Goal: Task Accomplishment & Management: Complete application form

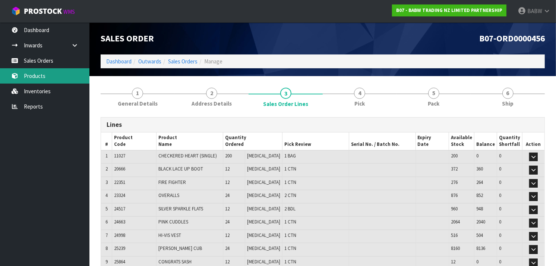
click at [38, 71] on link "Products" at bounding box center [44, 75] width 89 height 15
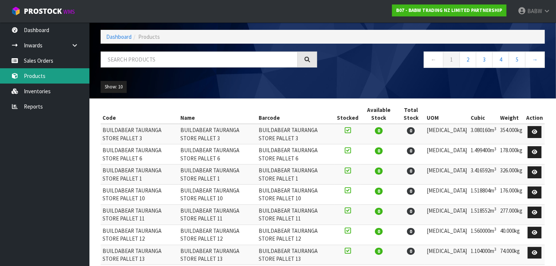
scroll to position [25, 0]
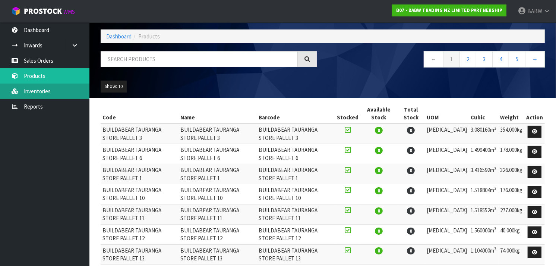
click at [41, 86] on link "Inventories" at bounding box center [44, 90] width 89 height 15
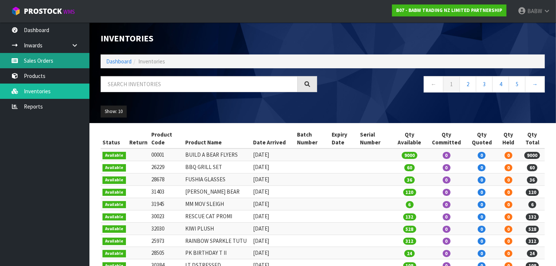
click at [58, 60] on body "Toggle navigation ProStock WMS B07 - BABW TRADING NZ LIMITED PARTNERSHIP BABW L…" at bounding box center [278, 133] width 556 height 266
click at [52, 64] on link "Sales Orders" at bounding box center [44, 60] width 89 height 15
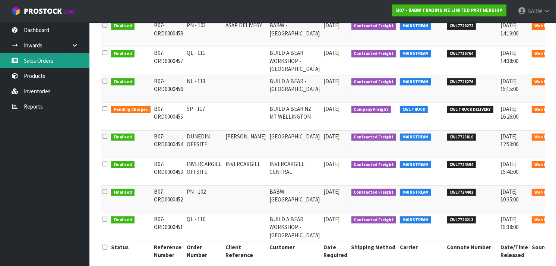
scroll to position [205, 0]
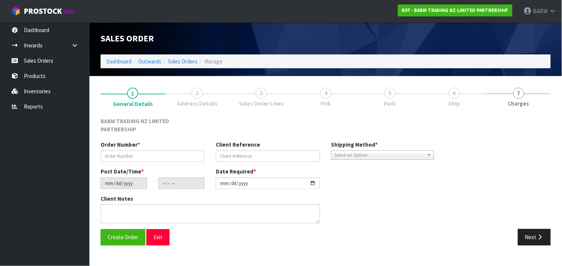
type input "DUNEDIN OFFSITE"
type input "[PERSON_NAME]"
type input "[DATE]"
type input "16:21:00.000"
type input "[DATE]"
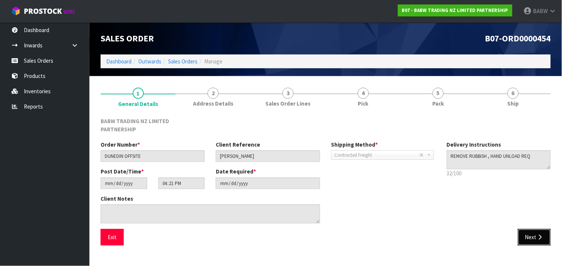
click at [525, 229] on button "Next" at bounding box center [534, 237] width 33 height 16
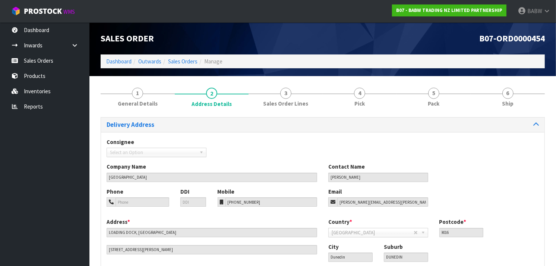
scroll to position [48, 0]
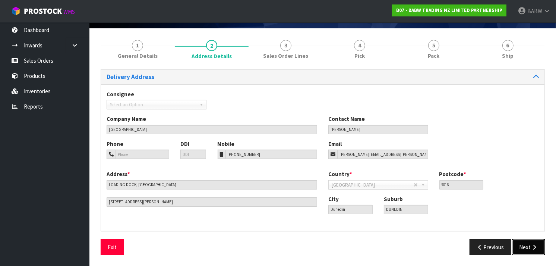
click at [532, 249] on icon "button" at bounding box center [533, 247] width 7 height 6
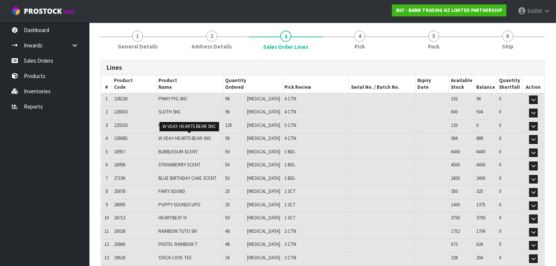
scroll to position [60, 0]
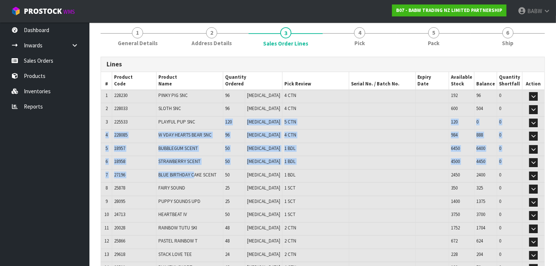
drag, startPoint x: 200, startPoint y: 124, endPoint x: 197, endPoint y: 179, distance: 54.8
click at [197, 179] on table "# Product Code Product Name Quantity Ordered Pick Review Serial No. / Batch No.…" at bounding box center [322, 252] width 443 height 361
click at [197, 179] on td "BLUE BIRTHDAY CAKE SCENT" at bounding box center [189, 175] width 67 height 13
drag, startPoint x: 197, startPoint y: 179, endPoint x: 196, endPoint y: 118, distance: 60.7
click at [196, 118] on table "# Product Code Product Name Quantity Ordered Pick Review Serial No. / Batch No.…" at bounding box center [322, 252] width 443 height 361
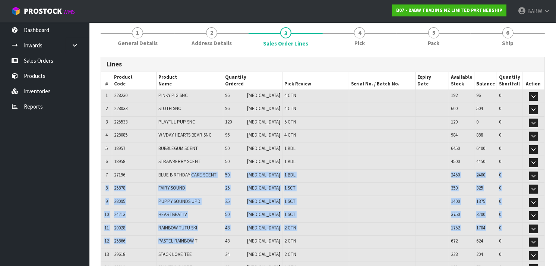
drag, startPoint x: 196, startPoint y: 118, endPoint x: 188, endPoint y: 232, distance: 113.5
click at [188, 232] on table "# Product Code Product Name Quantity Ordered Pick Review Serial No. / Batch No.…" at bounding box center [322, 252] width 443 height 361
click at [188, 235] on td "PASTEL RAINBOW T" at bounding box center [189, 241] width 67 height 13
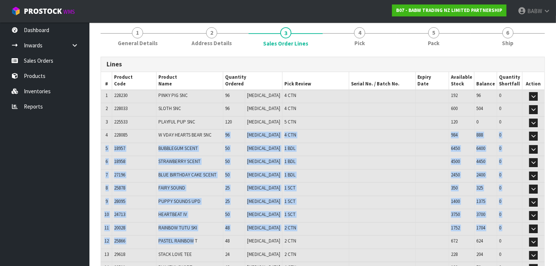
drag, startPoint x: 188, startPoint y: 232, endPoint x: 190, endPoint y: 123, distance: 108.4
click at [190, 123] on table "# Product Code Product Name Quantity Ordered Pick Review Serial No. / Batch No.…" at bounding box center [322, 252] width 443 height 361
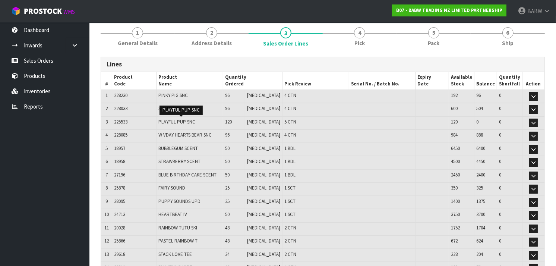
click at [190, 123] on span "PLAYFUL PUP SNC" at bounding box center [176, 121] width 37 height 6
click at [187, 218] on td "HEARTBEAT IV" at bounding box center [189, 215] width 67 height 13
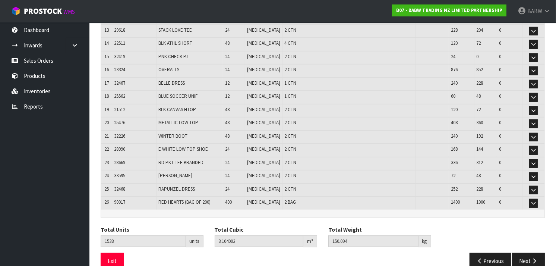
scroll to position [291, 0]
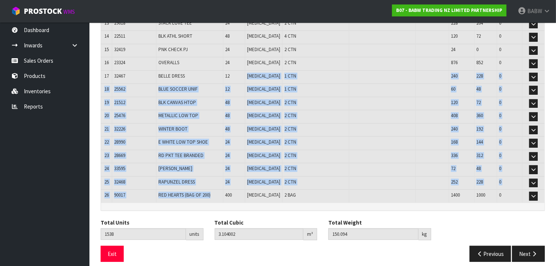
drag, startPoint x: 239, startPoint y: 67, endPoint x: 226, endPoint y: 191, distance: 124.6
click at [226, 191] on table "# Product Code Product Name Quantity Ordered Pick Review Serial No. / Batch No.…" at bounding box center [322, 21] width 443 height 361
click at [223, 191] on td "RED HEARTS (BAG OF 200)" at bounding box center [189, 195] width 67 height 13
drag, startPoint x: 226, startPoint y: 191, endPoint x: 231, endPoint y: 61, distance: 130.0
click at [231, 61] on table "# Product Code Product Name Quantity Ordered Pick Review Serial No. / Batch No.…" at bounding box center [322, 21] width 443 height 361
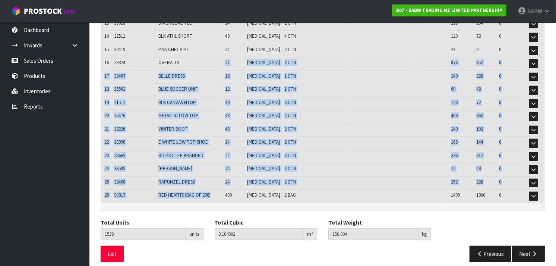
click at [223, 61] on td "OVERALLS" at bounding box center [189, 63] width 67 height 13
drag, startPoint x: 231, startPoint y: 61, endPoint x: 221, endPoint y: 179, distance: 118.5
click at [221, 179] on table "# Product Code Product Name Quantity Ordered Pick Review Serial No. / Batch No.…" at bounding box center [322, 21] width 443 height 361
click at [221, 179] on td "RAPUNZEL DRESS" at bounding box center [189, 182] width 67 height 13
drag, startPoint x: 222, startPoint y: 99, endPoint x: 221, endPoint y: 56, distance: 42.8
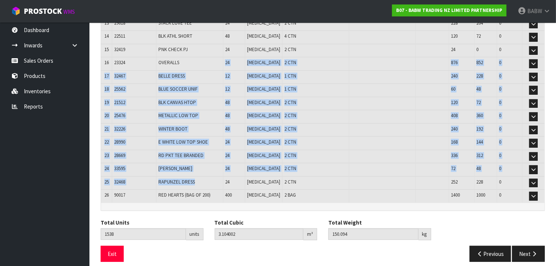
click at [221, 56] on table "# Product Code Product Name Quantity Ordered Pick Review Serial No. / Batch No.…" at bounding box center [322, 21] width 443 height 361
click at [221, 57] on td "OVERALLS" at bounding box center [189, 63] width 67 height 13
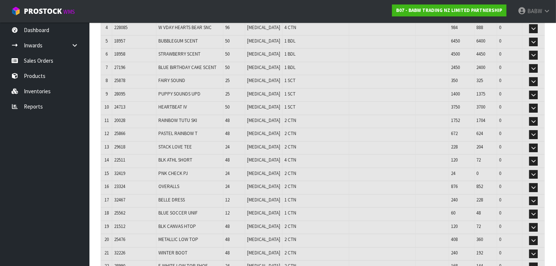
scroll to position [165, 0]
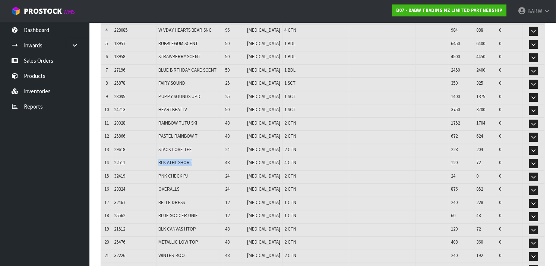
drag, startPoint x: 221, startPoint y: 155, endPoint x: 157, endPoint y: 160, distance: 64.6
click at [157, 160] on tr "14 22511 BLK ATHL SHORT 48 [MEDICAL_DATA] 4 CTN 120 72 0 Edit" at bounding box center [322, 163] width 443 height 13
click at [156, 160] on td "22511" at bounding box center [134, 163] width 44 height 13
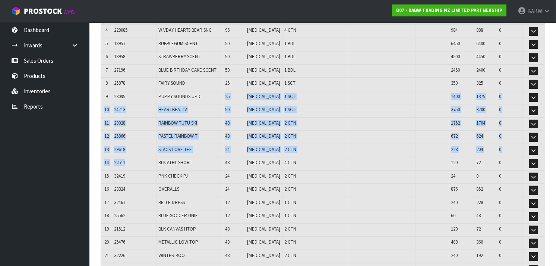
click at [169, 82] on table "# Product Code Product Name Quantity Ordered Pick Review Serial No. / Batch No.…" at bounding box center [322, 147] width 443 height 361
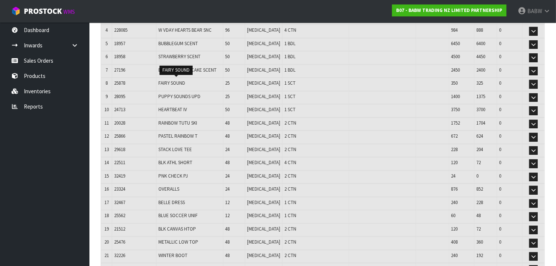
drag, startPoint x: 166, startPoint y: 93, endPoint x: 169, endPoint y: 82, distance: 11.8
click at [169, 82] on span "FAIRY SOUND" at bounding box center [171, 83] width 27 height 6
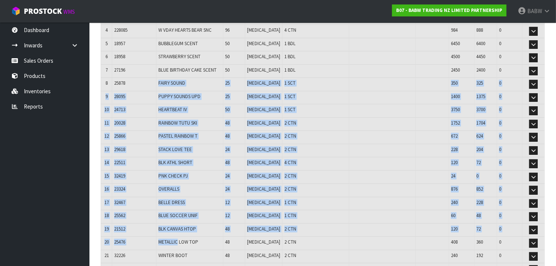
drag, startPoint x: 166, startPoint y: 121, endPoint x: 176, endPoint y: 231, distance: 110.7
click at [176, 231] on table "# Product Code Product Name Quantity Ordered Pick Review Serial No. / Batch No.…" at bounding box center [322, 147] width 443 height 361
click at [176, 236] on td "METALLIC LOW TOP" at bounding box center [189, 242] width 67 height 13
drag, startPoint x: 176, startPoint y: 231, endPoint x: 179, endPoint y: 83, distance: 147.5
click at [179, 83] on table "# Product Code Product Name Quantity Ordered Pick Review Serial No. / Batch No.…" at bounding box center [322, 147] width 443 height 361
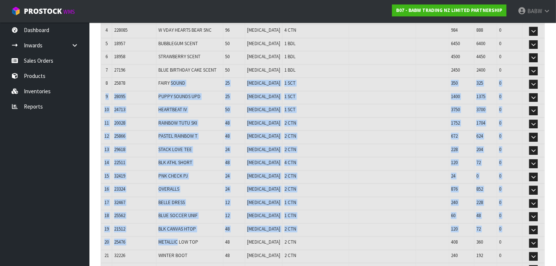
click at [179, 83] on td "FAIRY SOUND" at bounding box center [189, 83] width 67 height 13
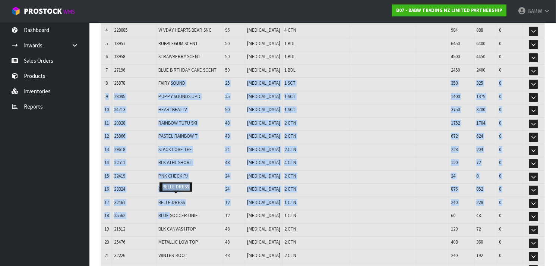
drag, startPoint x: 173, startPoint y: 120, endPoint x: 172, endPoint y: 214, distance: 95.0
click at [172, 214] on table "# Product Code Product Name Quantity Ordered Pick Review Serial No. / Batch No.…" at bounding box center [322, 147] width 443 height 361
click at [172, 214] on td "BLUE SOCCER UNIF" at bounding box center [189, 216] width 67 height 13
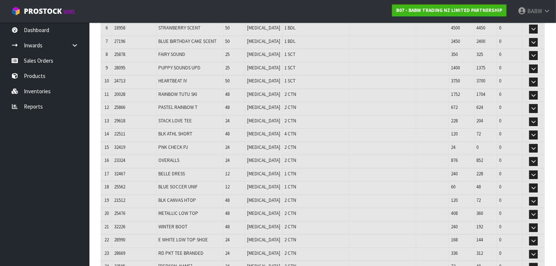
scroll to position [193, 0]
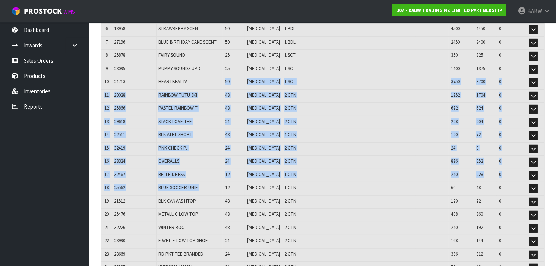
drag, startPoint x: 222, startPoint y: 81, endPoint x: 233, endPoint y: 188, distance: 107.8
click at [233, 188] on table "# Product Code Product Name Quantity Ordered Pick Review Serial No. / Batch No.…" at bounding box center [322, 119] width 443 height 361
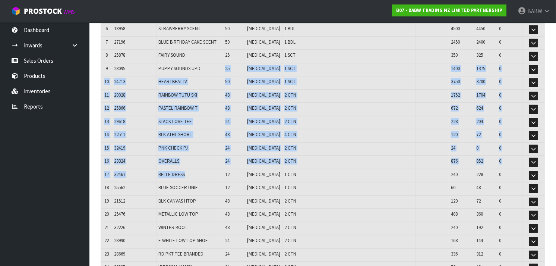
drag, startPoint x: 219, startPoint y: 60, endPoint x: 218, endPoint y: 168, distance: 107.6
click at [218, 168] on table "# Product Code Product Name Quantity Ordered Pick Review Serial No. / Batch No.…" at bounding box center [322, 119] width 443 height 361
click at [218, 169] on td "BELLE DRESS" at bounding box center [189, 175] width 67 height 13
drag, startPoint x: 219, startPoint y: 107, endPoint x: 222, endPoint y: 60, distance: 47.8
click at [222, 60] on table "# Product Code Product Name Quantity Ordered Pick Review Serial No. / Batch No.…" at bounding box center [322, 119] width 443 height 361
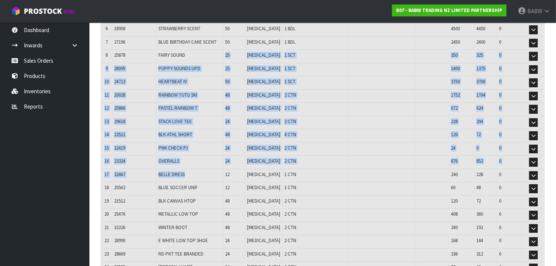
click at [222, 60] on td "FAIRY SOUND" at bounding box center [189, 56] width 67 height 13
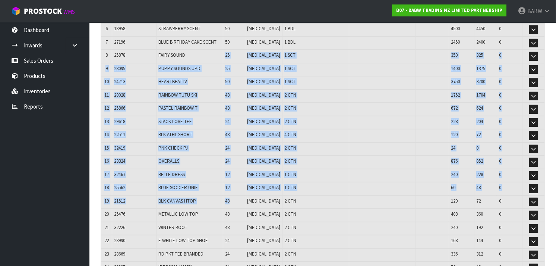
drag, startPoint x: 220, startPoint y: 67, endPoint x: 235, endPoint y: 190, distance: 123.8
click at [235, 190] on table "# Product Code Product Name Quantity Ordered Pick Review Serial No. / Batch No.…" at bounding box center [322, 119] width 443 height 361
click at [235, 195] on td "48" at bounding box center [234, 201] width 22 height 13
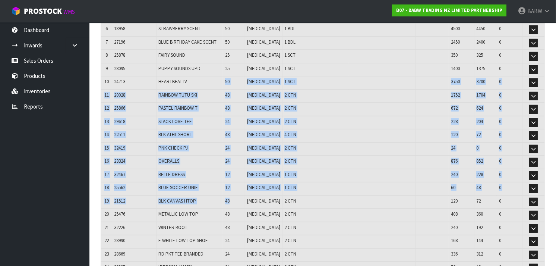
drag, startPoint x: 234, startPoint y: 154, endPoint x: 231, endPoint y: 76, distance: 77.5
click at [231, 76] on table "# Product Code Product Name Quantity Ordered Pick Review Serial No. / Batch No.…" at bounding box center [322, 119] width 443 height 361
click at [223, 76] on td "HEARTBEAT IV" at bounding box center [189, 82] width 67 height 13
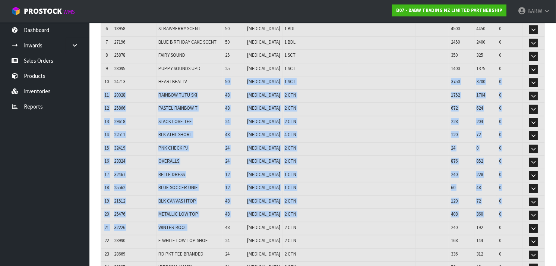
drag, startPoint x: 231, startPoint y: 76, endPoint x: 209, endPoint y: 215, distance: 140.7
click at [209, 215] on table "# Product Code Product Name Quantity Ordered Pick Review Serial No. / Batch No.…" at bounding box center [322, 119] width 443 height 361
click at [209, 222] on td "WINTER BOOT" at bounding box center [189, 228] width 67 height 13
drag, startPoint x: 208, startPoint y: 170, endPoint x: 213, endPoint y: 90, distance: 79.9
click at [213, 90] on table "# Product Code Product Name Quantity Ordered Pick Review Serial No. / Batch No.…" at bounding box center [322, 119] width 443 height 361
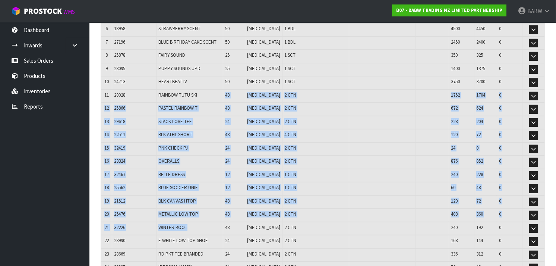
click at [213, 90] on td "RAINBOW TUTU SKI" at bounding box center [189, 95] width 67 height 13
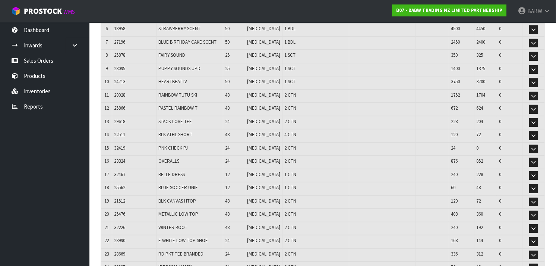
click at [213, 90] on td "RAINBOW TUTU SKI" at bounding box center [189, 95] width 67 height 13
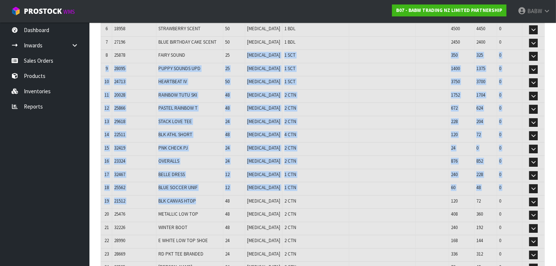
drag, startPoint x: 229, startPoint y: 197, endPoint x: 250, endPoint y: 51, distance: 146.7
click at [250, 51] on table "# Product Code Product Name Quantity Ordered Pick Review Serial No. / Batch No.…" at bounding box center [322, 119] width 443 height 361
click at [245, 51] on td "25" at bounding box center [234, 56] width 22 height 13
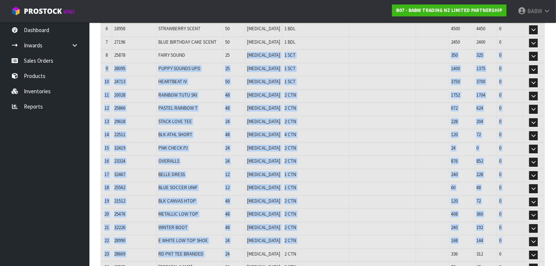
drag, startPoint x: 250, startPoint y: 51, endPoint x: 254, endPoint y: 249, distance: 197.4
click at [254, 249] on table "# Product Code Product Name Quantity Ordered Pick Review Serial No. / Batch No.…" at bounding box center [322, 119] width 443 height 361
click at [245, 249] on td "24" at bounding box center [234, 254] width 22 height 13
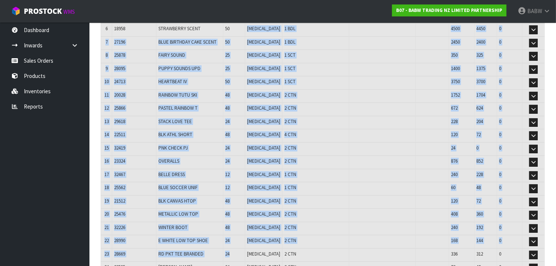
drag, startPoint x: 254, startPoint y: 249, endPoint x: 251, endPoint y: 29, distance: 220.1
click at [251, 29] on table "# Product Code Product Name Quantity Ordered Pick Review Serial No. / Batch No.…" at bounding box center [322, 119] width 443 height 361
click at [245, 29] on td "50" at bounding box center [234, 29] width 22 height 13
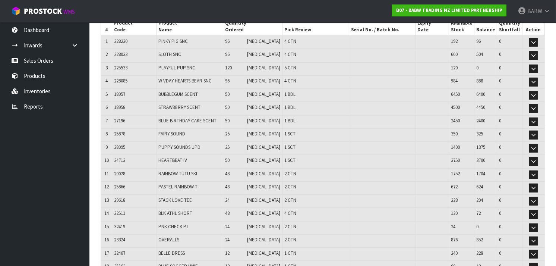
scroll to position [105, 0]
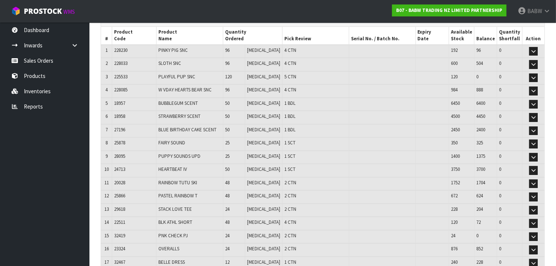
click at [245, 52] on td "96" at bounding box center [234, 51] width 22 height 13
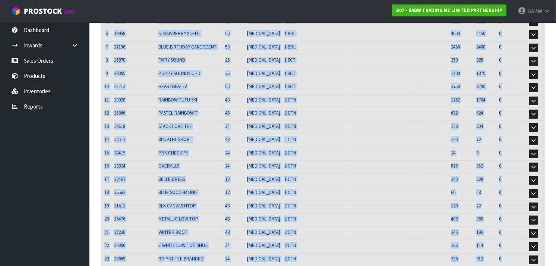
scroll to position [291, 0]
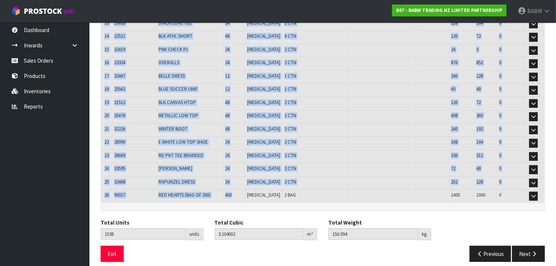
drag, startPoint x: 251, startPoint y: 52, endPoint x: 251, endPoint y: 186, distance: 134.1
click at [251, 186] on table "# Product Code Product Name Quantity Ordered Pick Review Serial No. / Batch No.…" at bounding box center [322, 21] width 443 height 361
click at [245, 189] on td "400" at bounding box center [234, 195] width 22 height 13
drag, startPoint x: 251, startPoint y: 186, endPoint x: 252, endPoint y: 30, distance: 156.0
click at [252, 30] on table "# Product Code Product Name Quantity Ordered Pick Review Serial No. / Batch No.…" at bounding box center [322, 21] width 443 height 361
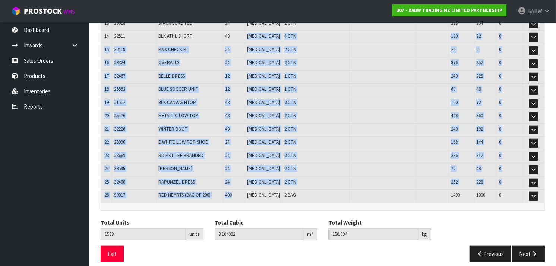
click at [245, 31] on td "48" at bounding box center [234, 37] width 22 height 13
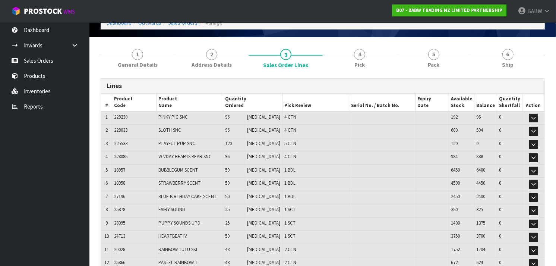
scroll to position [35, 0]
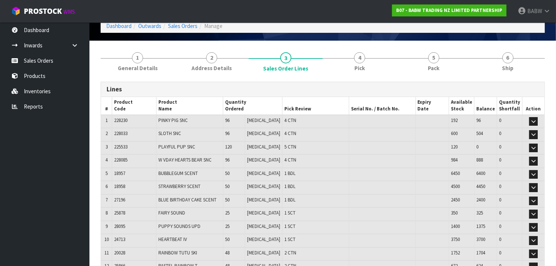
drag, startPoint x: 252, startPoint y: 122, endPoint x: 252, endPoint y: 118, distance: 3.7
click at [245, 118] on td "96" at bounding box center [234, 121] width 22 height 13
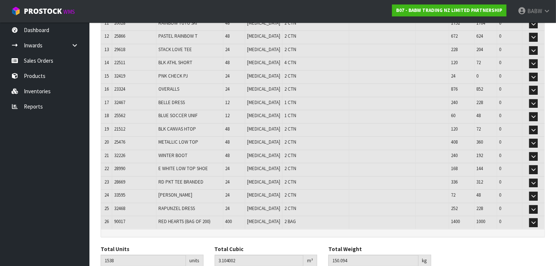
scroll to position [291, 0]
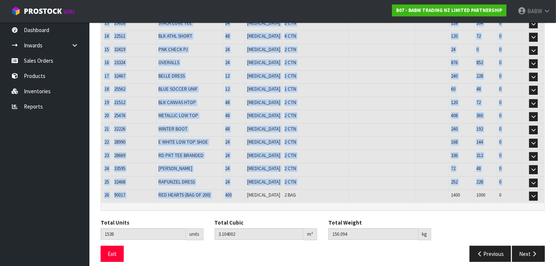
drag, startPoint x: 252, startPoint y: 118, endPoint x: 246, endPoint y: 189, distance: 71.0
click at [246, 189] on table "# Product Code Product Name Quantity Ordered Pick Review Serial No. / Batch No.…" at bounding box center [322, 21] width 443 height 361
click at [245, 189] on td "400" at bounding box center [234, 195] width 22 height 13
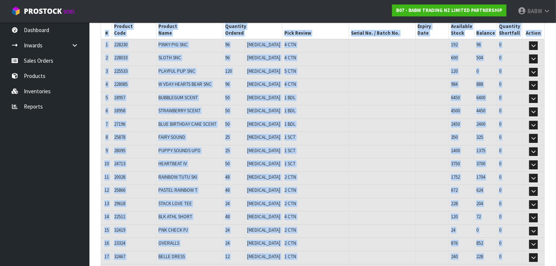
scroll to position [0, 0]
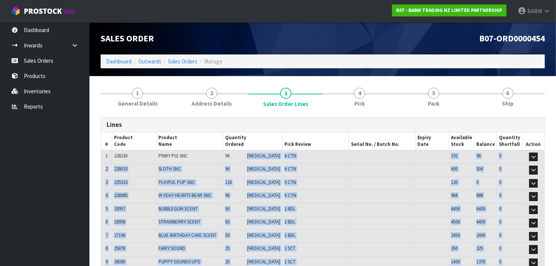
drag, startPoint x: 246, startPoint y: 189, endPoint x: 254, endPoint y: 157, distance: 33.0
click at [245, 157] on td "96" at bounding box center [234, 156] width 22 height 13
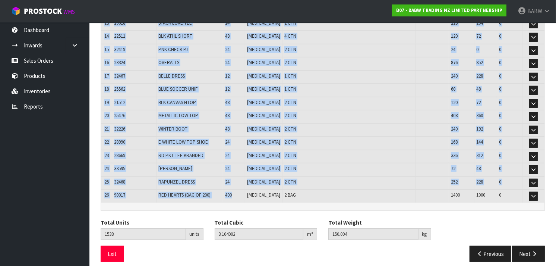
drag, startPoint x: 254, startPoint y: 157, endPoint x: 249, endPoint y: 191, distance: 35.0
click at [249, 191] on table "# Product Code Product Name Quantity Ordered Pick Review Serial No. / Batch No.…" at bounding box center [322, 21] width 443 height 361
click at [245, 191] on td "400" at bounding box center [234, 195] width 22 height 13
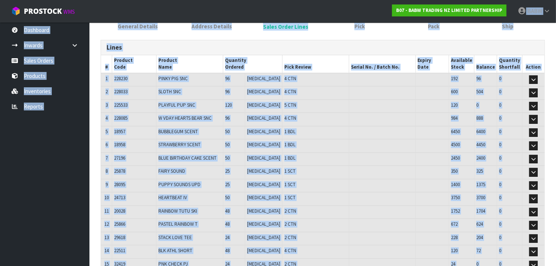
scroll to position [48, 0]
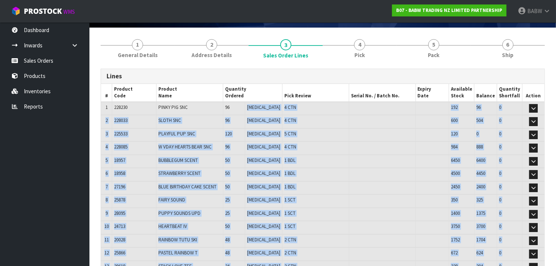
drag, startPoint x: 249, startPoint y: 191, endPoint x: 254, endPoint y: 106, distance: 85.8
click at [254, 106] on table "# Product Code Product Name Quantity Ordered Pick Review Serial No. / Batch No.…" at bounding box center [322, 264] width 443 height 361
click at [245, 106] on td "96" at bounding box center [234, 108] width 22 height 13
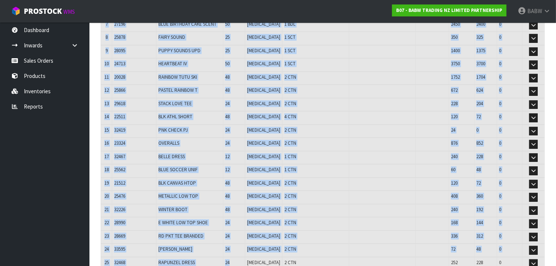
scroll to position [291, 0]
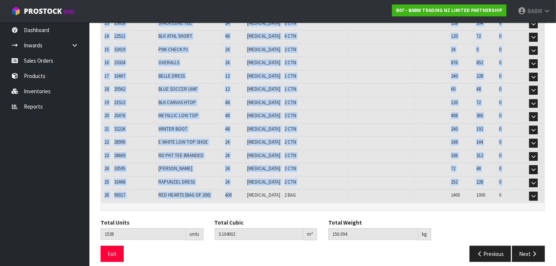
drag, startPoint x: 254, startPoint y: 106, endPoint x: 248, endPoint y: 190, distance: 84.7
click at [248, 190] on table "# Product Code Product Name Quantity Ordered Pick Review Serial No. / Batch No.…" at bounding box center [322, 21] width 443 height 361
click at [245, 190] on td "400" at bounding box center [234, 195] width 22 height 13
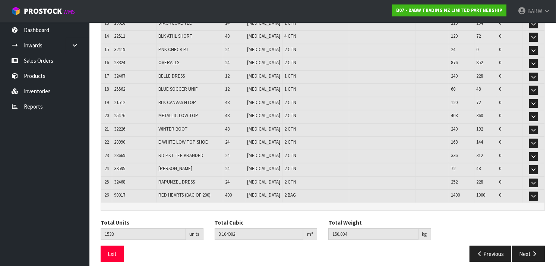
click at [245, 190] on td "400" at bounding box center [234, 195] width 22 height 13
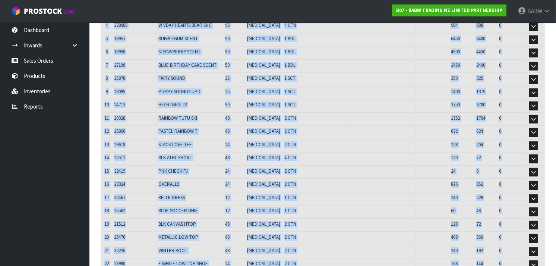
scroll to position [0, 0]
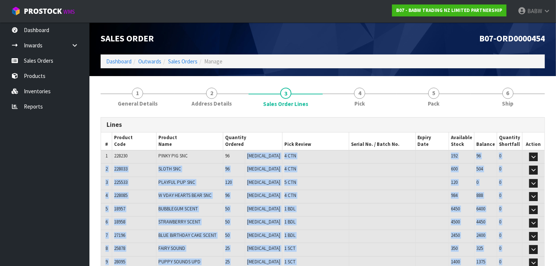
drag, startPoint x: 250, startPoint y: 187, endPoint x: 252, endPoint y: 153, distance: 33.5
click at [245, 153] on td "96" at bounding box center [234, 156] width 22 height 13
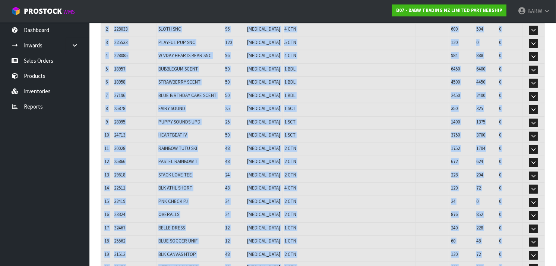
scroll to position [291, 0]
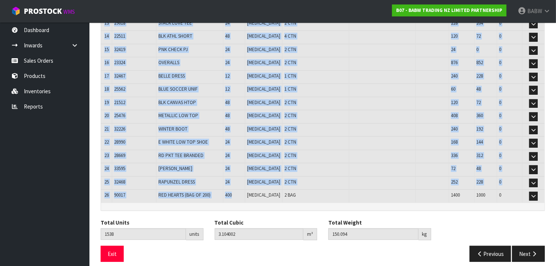
drag, startPoint x: 252, startPoint y: 153, endPoint x: 251, endPoint y: 189, distance: 35.8
click at [251, 189] on table "# Product Code Product Name Quantity Ordered Pick Review Serial No. / Batch No.…" at bounding box center [322, 21] width 443 height 361
click at [245, 189] on td "400" at bounding box center [234, 195] width 22 height 13
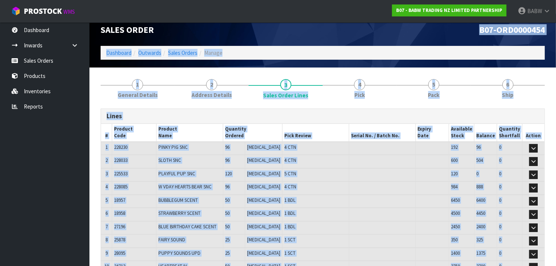
scroll to position [0, 0]
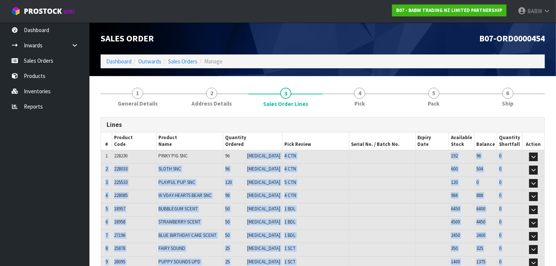
drag, startPoint x: 251, startPoint y: 189, endPoint x: 256, endPoint y: 153, distance: 36.1
click at [256, 153] on td "[MEDICAL_DATA]" at bounding box center [263, 156] width 37 height 13
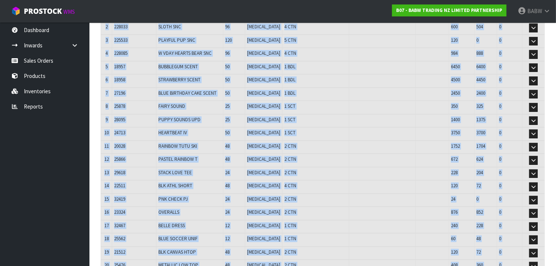
scroll to position [291, 0]
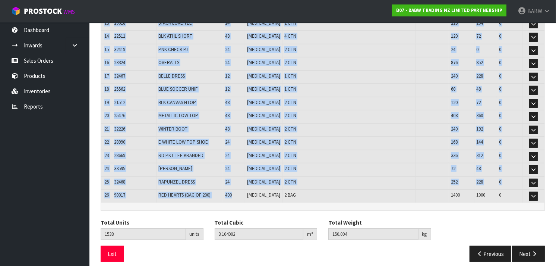
drag, startPoint x: 256, startPoint y: 153, endPoint x: 250, endPoint y: 192, distance: 39.6
click at [250, 192] on table "# Product Code Product Name Quantity Ordered Pick Review Serial No. / Batch No.…" at bounding box center [322, 21] width 443 height 361
click at [245, 192] on td "400" at bounding box center [234, 195] width 22 height 13
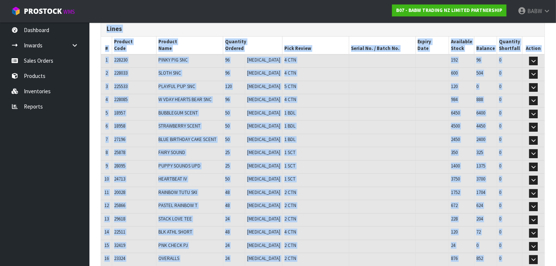
scroll to position [0, 0]
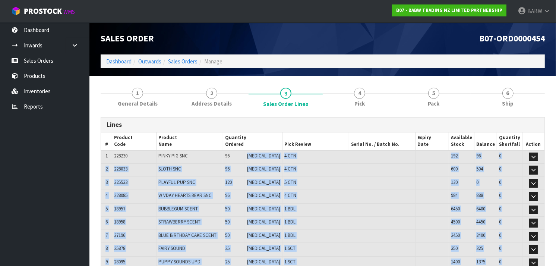
drag, startPoint x: 250, startPoint y: 192, endPoint x: 253, endPoint y: 153, distance: 39.6
click at [245, 153] on td "96" at bounding box center [234, 156] width 22 height 13
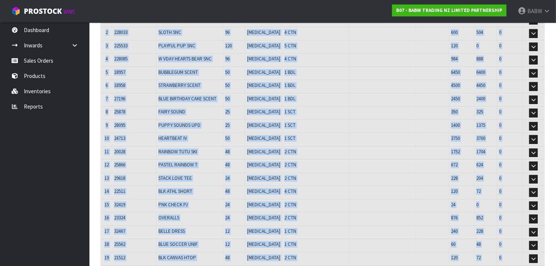
scroll to position [291, 0]
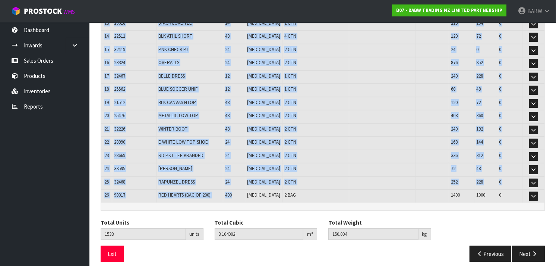
drag, startPoint x: 253, startPoint y: 153, endPoint x: 248, endPoint y: 191, distance: 39.1
click at [248, 191] on table "# Product Code Product Name Quantity Ordered Pick Review Serial No. / Batch No.…" at bounding box center [322, 21] width 443 height 361
click at [245, 191] on td "400" at bounding box center [234, 195] width 22 height 13
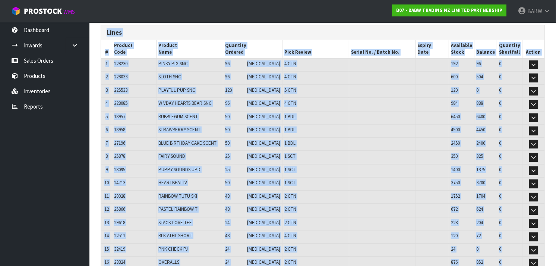
scroll to position [0, 0]
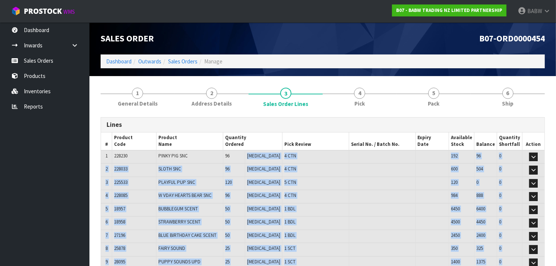
drag, startPoint x: 248, startPoint y: 191, endPoint x: 251, endPoint y: 156, distance: 35.1
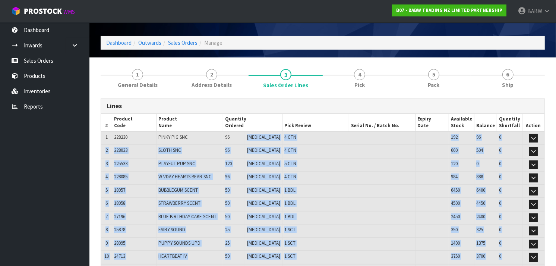
scroll to position [19, 0]
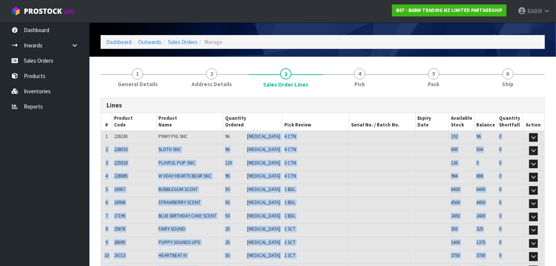
click at [245, 157] on td "120" at bounding box center [234, 163] width 22 height 13
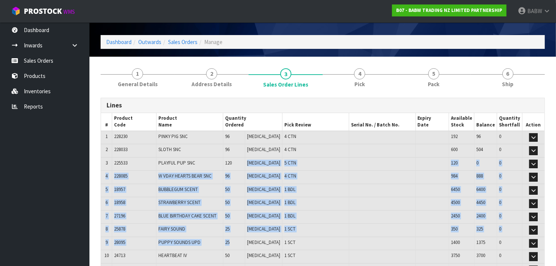
drag, startPoint x: 251, startPoint y: 156, endPoint x: 251, endPoint y: 242, distance: 86.0
click at [245, 242] on td "25" at bounding box center [234, 242] width 22 height 13
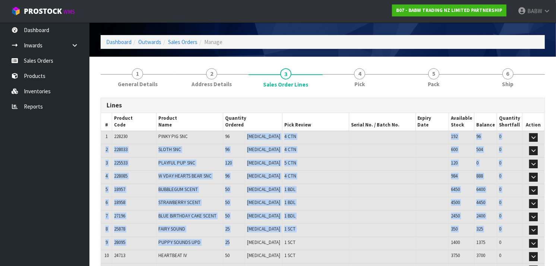
drag, startPoint x: 251, startPoint y: 242, endPoint x: 253, endPoint y: 134, distance: 108.0
click at [245, 134] on td "96" at bounding box center [234, 137] width 22 height 13
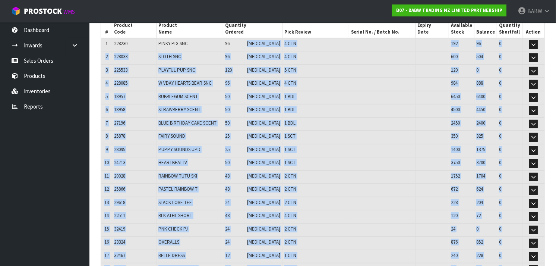
scroll to position [291, 0]
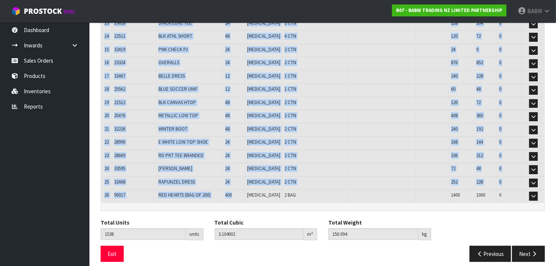
drag, startPoint x: 253, startPoint y: 134, endPoint x: 246, endPoint y: 191, distance: 57.1
click at [246, 191] on table "# Product Code Product Name Quantity Ordered Pick Review Serial No. / Batch No.…" at bounding box center [322, 21] width 443 height 361
click at [245, 191] on td "400" at bounding box center [234, 195] width 22 height 13
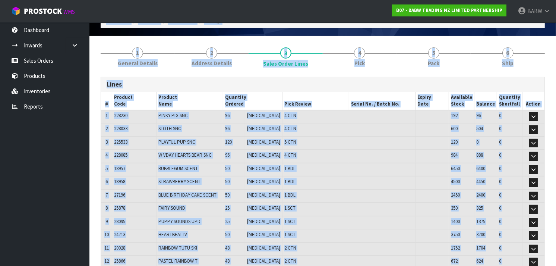
scroll to position [0, 0]
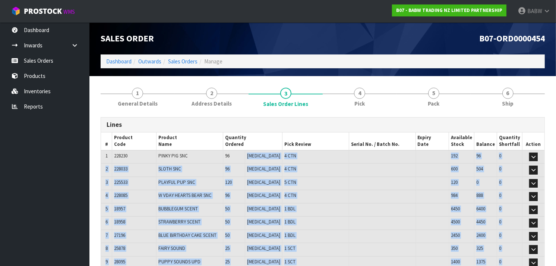
drag, startPoint x: 246, startPoint y: 191, endPoint x: 253, endPoint y: 154, distance: 37.6
click at [245, 154] on td "96" at bounding box center [234, 156] width 22 height 13
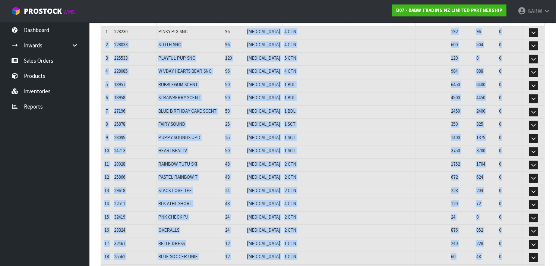
scroll to position [291, 0]
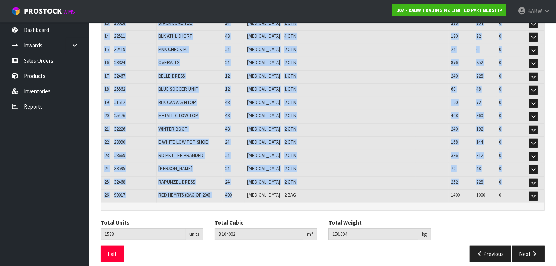
drag, startPoint x: 253, startPoint y: 154, endPoint x: 250, endPoint y: 189, distance: 34.8
click at [250, 189] on table "# Product Code Product Name Quantity Ordered Pick Review Serial No. / Batch No.…" at bounding box center [322, 21] width 443 height 361
click at [245, 189] on td "400" at bounding box center [234, 195] width 22 height 13
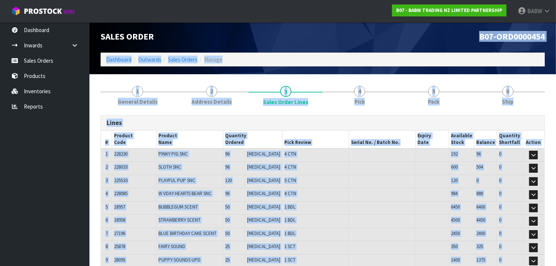
scroll to position [0, 0]
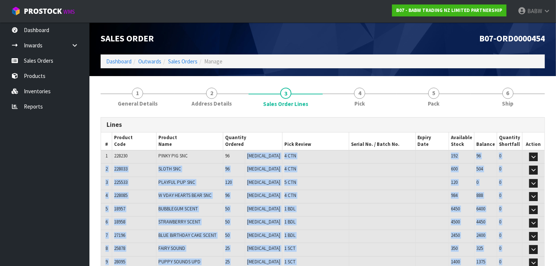
drag, startPoint x: 250, startPoint y: 189, endPoint x: 250, endPoint y: 153, distance: 35.8
click at [245, 153] on td "96" at bounding box center [234, 156] width 22 height 13
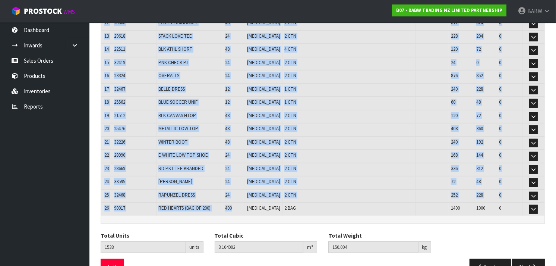
scroll to position [291, 0]
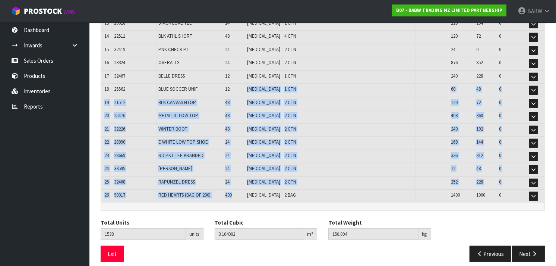
drag, startPoint x: 250, startPoint y: 153, endPoint x: 250, endPoint y: 188, distance: 35.4
click at [250, 188] on table "# Product Code Product Name Quantity Ordered Pick Review Serial No. / Batch No.…" at bounding box center [322, 21] width 443 height 361
click at [245, 189] on td "400" at bounding box center [234, 195] width 22 height 13
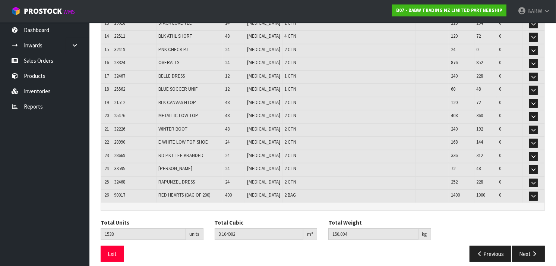
click at [245, 189] on td "400" at bounding box center [234, 195] width 22 height 13
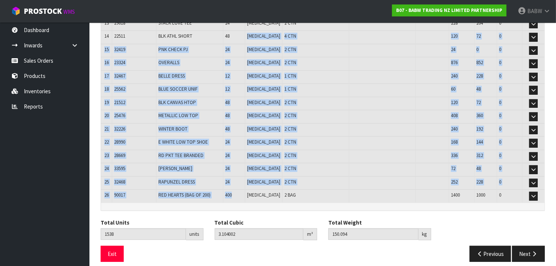
drag, startPoint x: 251, startPoint y: 32, endPoint x: 248, endPoint y: 186, distance: 153.8
click at [248, 186] on table "# Product Code Product Name Quantity Ordered Pick Review Serial No. / Batch No.…" at bounding box center [322, 21] width 443 height 361
click at [245, 189] on td "400" at bounding box center [234, 195] width 22 height 13
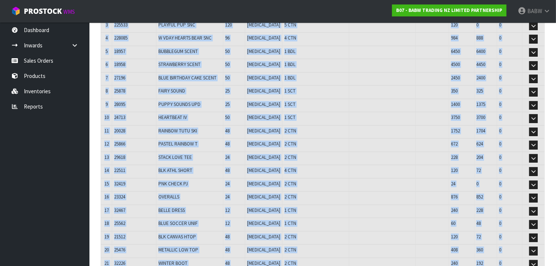
scroll to position [0, 0]
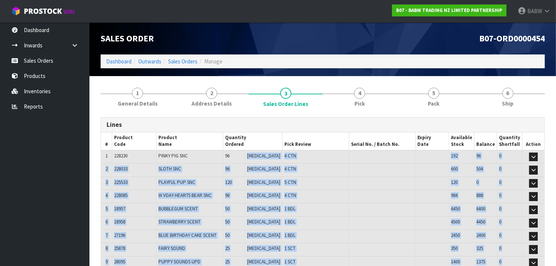
drag, startPoint x: 248, startPoint y: 186, endPoint x: 252, endPoint y: 154, distance: 32.7
click at [245, 154] on td "96" at bounding box center [234, 156] width 22 height 13
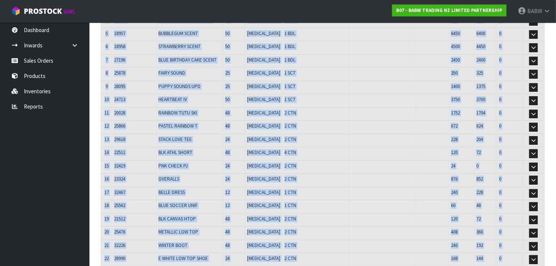
scroll to position [291, 0]
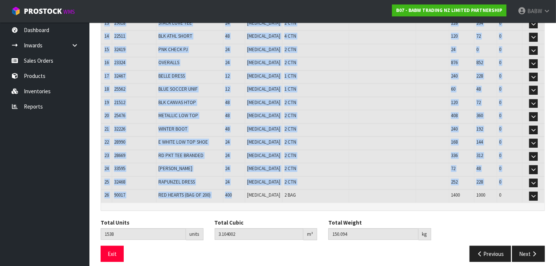
drag, startPoint x: 252, startPoint y: 154, endPoint x: 250, endPoint y: 188, distance: 33.9
click at [250, 188] on table "# Product Code Product Name Quantity Ordered Pick Review Serial No. / Batch No.…" at bounding box center [322, 21] width 443 height 361
click at [245, 189] on td "400" at bounding box center [234, 195] width 22 height 13
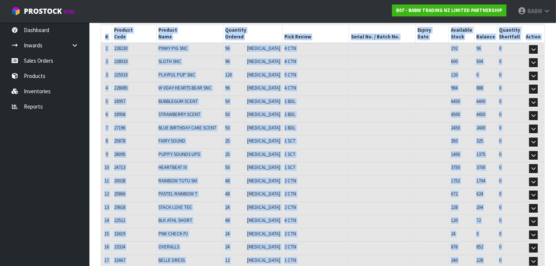
scroll to position [0, 0]
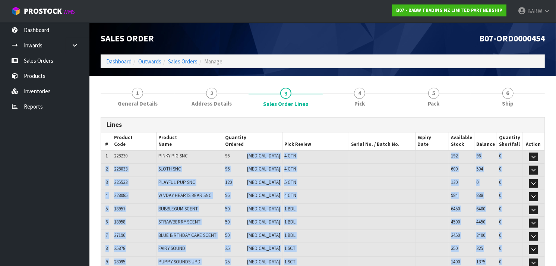
drag, startPoint x: 250, startPoint y: 188, endPoint x: 250, endPoint y: 158, distance: 30.2
click at [245, 158] on td "96" at bounding box center [234, 156] width 22 height 13
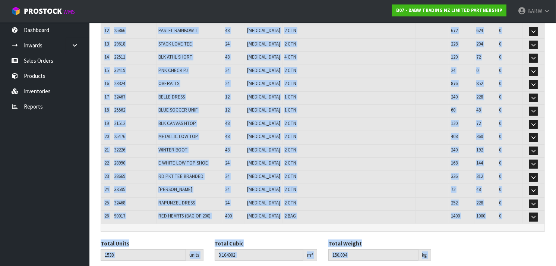
scroll to position [291, 0]
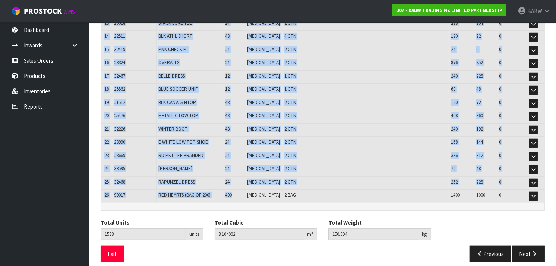
drag, startPoint x: 250, startPoint y: 158, endPoint x: 251, endPoint y: 187, distance: 29.5
click at [251, 187] on table "# Product Code Product Name Quantity Ordered Pick Review Serial No. / Batch No.…" at bounding box center [322, 21] width 443 height 361
click at [245, 189] on td "400" at bounding box center [234, 195] width 22 height 13
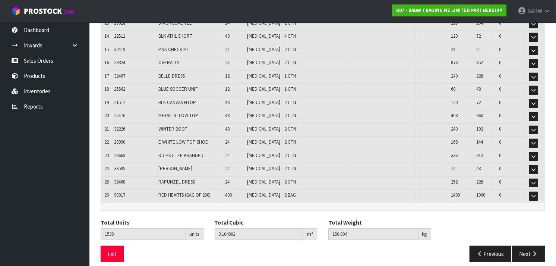
click at [245, 189] on td "400" at bounding box center [234, 195] width 22 height 13
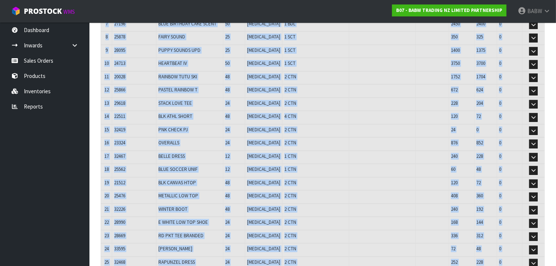
scroll to position [0, 0]
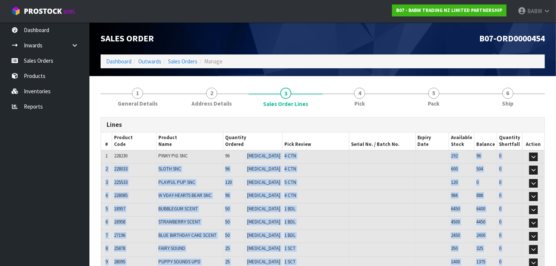
drag, startPoint x: 250, startPoint y: 191, endPoint x: 252, endPoint y: 155, distance: 35.8
click at [245, 155] on td "96" at bounding box center [234, 156] width 22 height 13
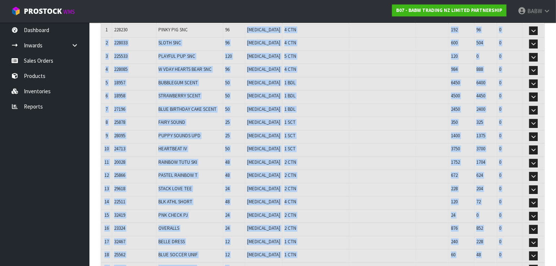
scroll to position [291, 0]
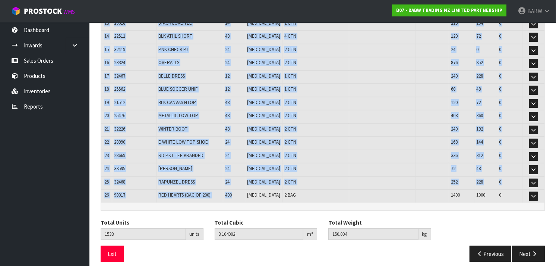
drag, startPoint x: 252, startPoint y: 155, endPoint x: 242, endPoint y: 187, distance: 33.4
click at [242, 187] on table "# Product Code Product Name Quantity Ordered Pick Review Serial No. / Batch No.…" at bounding box center [322, 21] width 443 height 361
click at [242, 189] on td "400" at bounding box center [234, 195] width 22 height 13
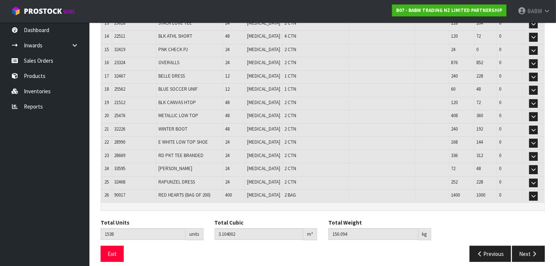
click at [242, 189] on td "400" at bounding box center [234, 195] width 22 height 13
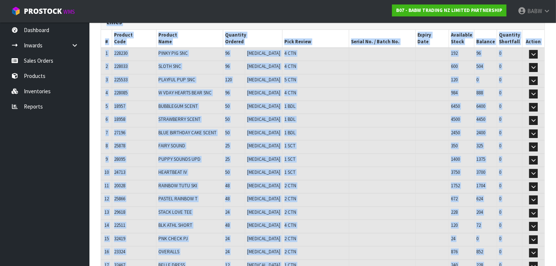
scroll to position [0, 0]
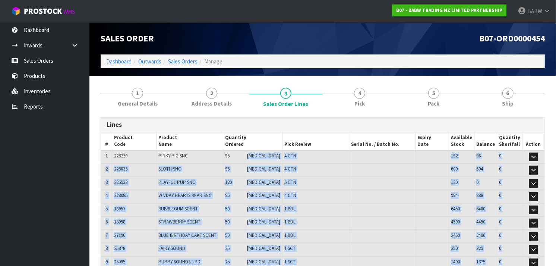
drag, startPoint x: 254, startPoint y: 191, endPoint x: 250, endPoint y: 153, distance: 38.2
click at [245, 153] on td "96" at bounding box center [234, 156] width 22 height 13
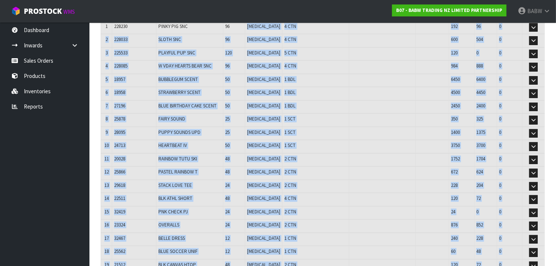
scroll to position [291, 0]
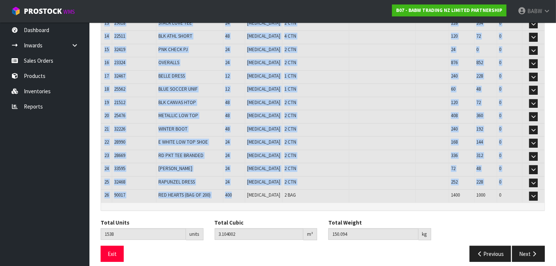
drag, startPoint x: 250, startPoint y: 153, endPoint x: 251, endPoint y: 190, distance: 36.9
click at [251, 190] on table "# Product Code Product Name Quantity Ordered Pick Review Serial No. / Batch No.…" at bounding box center [322, 21] width 443 height 361
click at [245, 190] on td "400" at bounding box center [234, 195] width 22 height 13
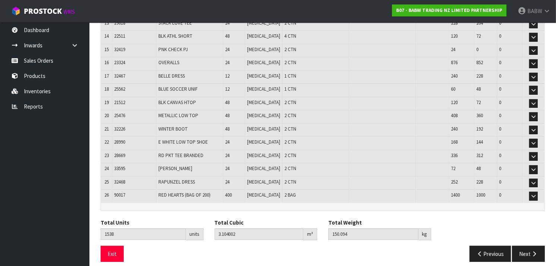
click at [245, 190] on td "400" at bounding box center [234, 195] width 22 height 13
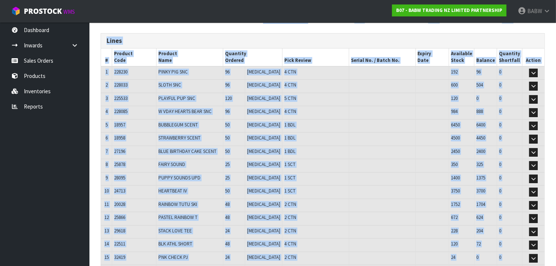
scroll to position [0, 0]
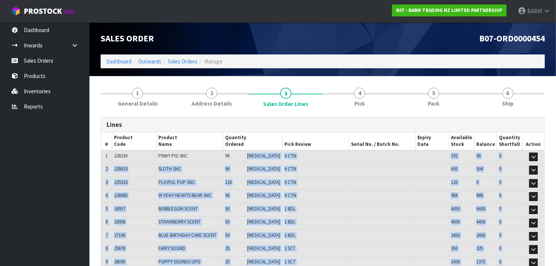
drag, startPoint x: 250, startPoint y: 191, endPoint x: 254, endPoint y: 153, distance: 37.5
click at [245, 153] on td "96" at bounding box center [234, 156] width 22 height 13
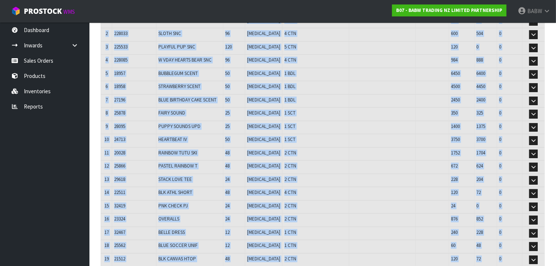
scroll to position [291, 0]
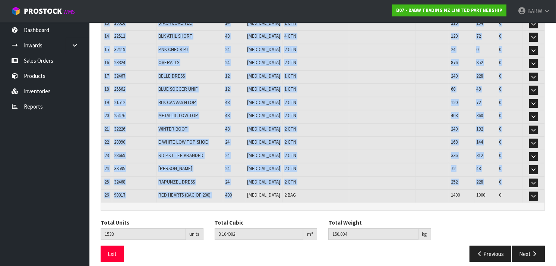
drag, startPoint x: 254, startPoint y: 153, endPoint x: 250, endPoint y: 187, distance: 33.8
click at [250, 187] on table "# Product Code Product Name Quantity Ordered Pick Review Serial No. / Batch No.…" at bounding box center [322, 21] width 443 height 361
click at [245, 189] on td "400" at bounding box center [234, 195] width 22 height 13
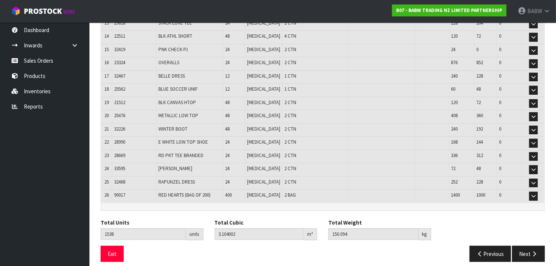
click at [245, 189] on td "400" at bounding box center [234, 195] width 22 height 13
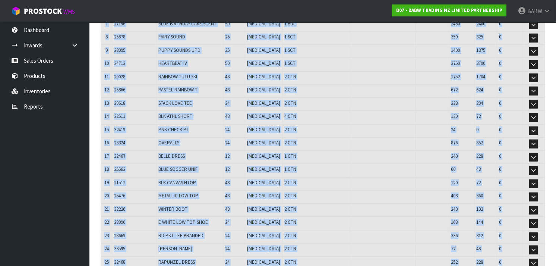
scroll to position [0, 0]
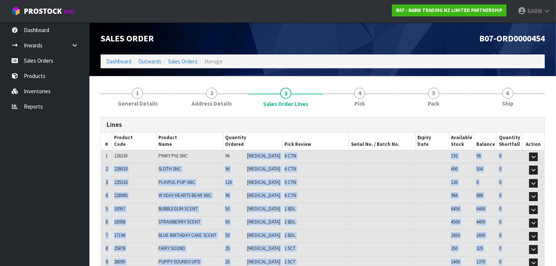
drag, startPoint x: 254, startPoint y: 186, endPoint x: 251, endPoint y: 155, distance: 31.1
click at [245, 155] on td "96" at bounding box center [234, 156] width 22 height 13
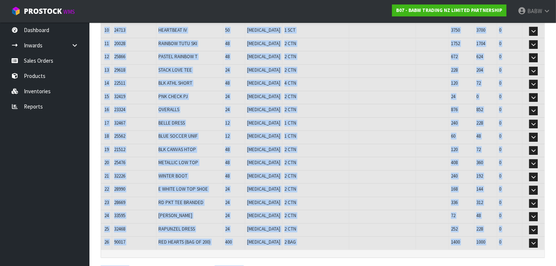
scroll to position [291, 0]
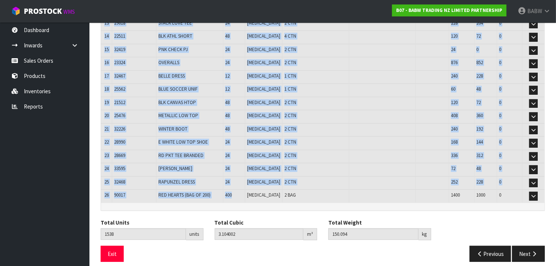
drag, startPoint x: 251, startPoint y: 155, endPoint x: 252, endPoint y: 188, distance: 32.8
click at [252, 188] on table "# Product Code Product Name Quantity Ordered Pick Review Serial No. / Batch No.…" at bounding box center [322, 21] width 443 height 361
click at [245, 189] on td "400" at bounding box center [234, 195] width 22 height 13
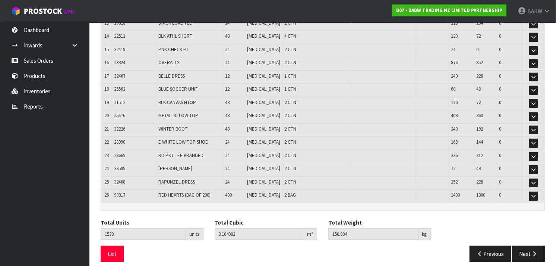
click at [245, 189] on td "400" at bounding box center [234, 195] width 22 height 13
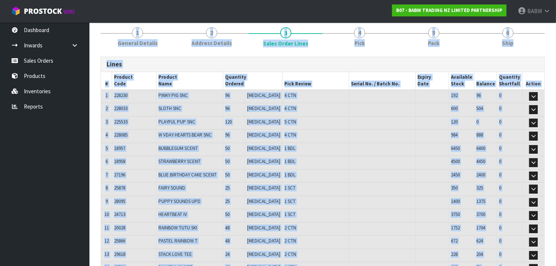
scroll to position [0, 0]
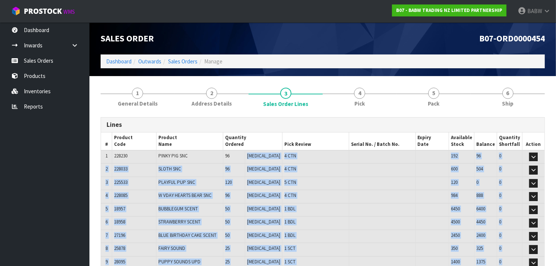
drag, startPoint x: 251, startPoint y: 188, endPoint x: 256, endPoint y: 154, distance: 34.6
click at [256, 154] on td "[MEDICAL_DATA]" at bounding box center [263, 156] width 37 height 13
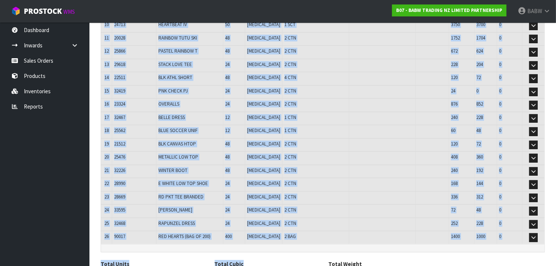
scroll to position [291, 0]
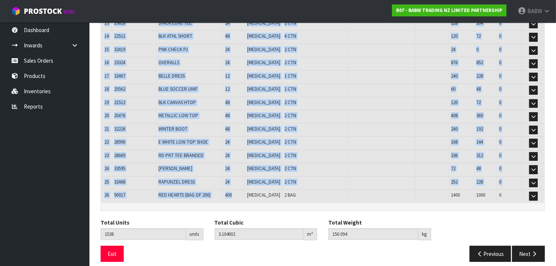
drag, startPoint x: 256, startPoint y: 154, endPoint x: 248, endPoint y: 193, distance: 39.9
click at [248, 193] on table "# Product Code Product Name Quantity Ordered Pick Review Serial No. / Batch No.…" at bounding box center [322, 21] width 443 height 361
click at [245, 193] on td "400" at bounding box center [234, 195] width 22 height 13
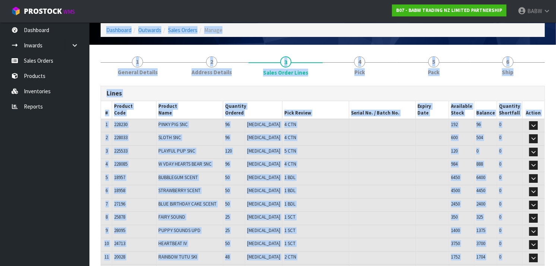
scroll to position [0, 0]
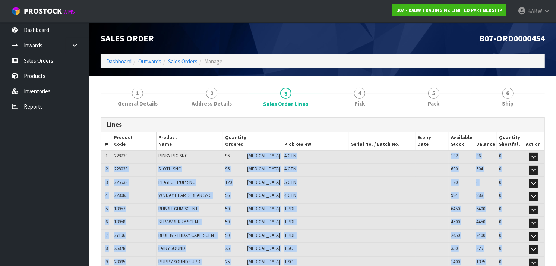
drag, startPoint x: 248, startPoint y: 193, endPoint x: 251, endPoint y: 158, distance: 35.2
click at [245, 158] on td "96" at bounding box center [234, 156] width 22 height 13
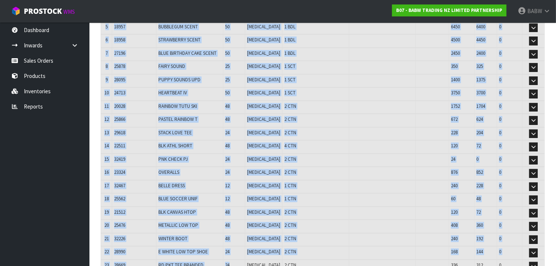
scroll to position [291, 0]
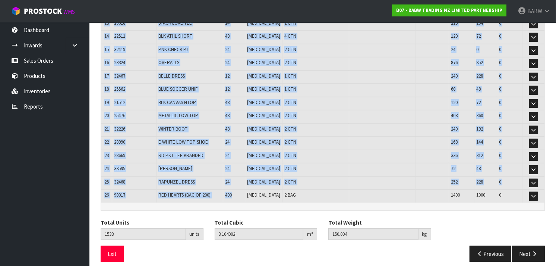
drag, startPoint x: 251, startPoint y: 158, endPoint x: 250, endPoint y: 188, distance: 29.8
click at [250, 188] on table "# Product Code Product Name Quantity Ordered Pick Review Serial No. / Batch No.…" at bounding box center [322, 21] width 443 height 361
click at [245, 189] on td "400" at bounding box center [234, 195] width 22 height 13
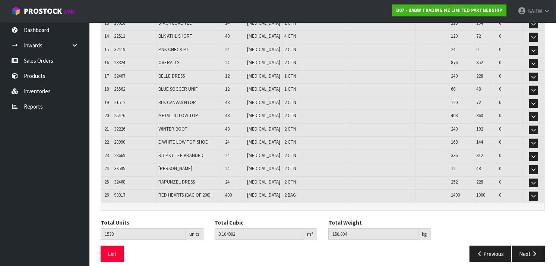
click at [245, 189] on td "400" at bounding box center [234, 195] width 22 height 13
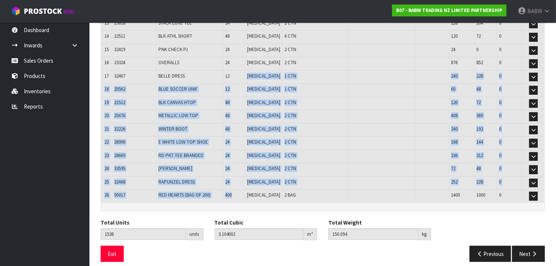
drag, startPoint x: 245, startPoint y: 72, endPoint x: 247, endPoint y: 189, distance: 117.0
click at [247, 189] on table "# Product Code Product Name Quantity Ordered Pick Review Serial No. / Batch No.…" at bounding box center [322, 21] width 443 height 361
click at [245, 189] on td "400" at bounding box center [234, 195] width 22 height 13
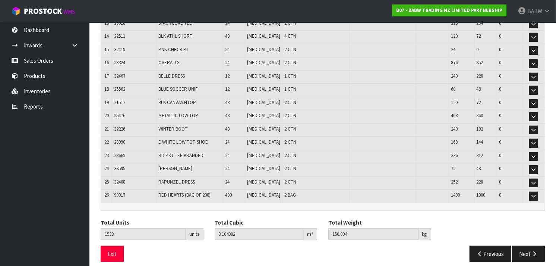
click at [245, 189] on td "400" at bounding box center [234, 195] width 22 height 13
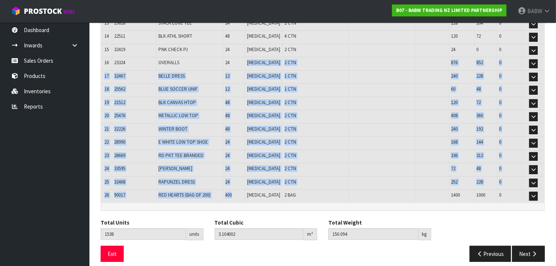
drag, startPoint x: 250, startPoint y: 55, endPoint x: 252, endPoint y: 187, distance: 131.5
click at [252, 187] on table "# Product Code Product Name Quantity Ordered Pick Review Serial No. / Batch No.…" at bounding box center [322, 21] width 443 height 361
click at [245, 189] on td "400" at bounding box center [234, 195] width 22 height 13
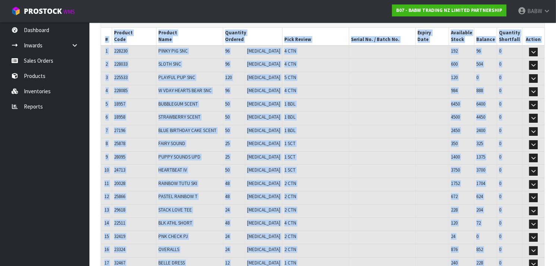
scroll to position [0, 0]
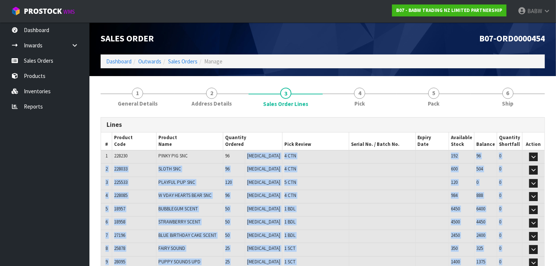
drag, startPoint x: 252, startPoint y: 187, endPoint x: 254, endPoint y: 150, distance: 36.9
click at [245, 150] on td "96" at bounding box center [234, 156] width 22 height 13
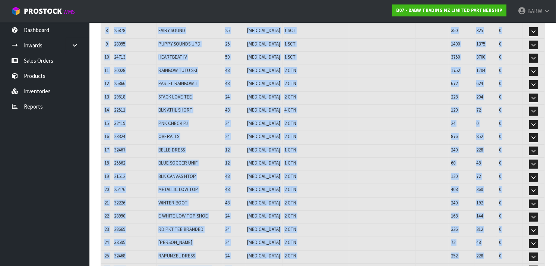
scroll to position [291, 0]
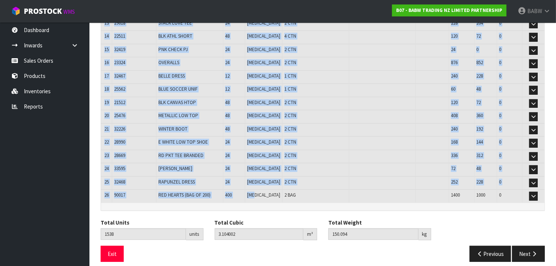
drag, startPoint x: 254, startPoint y: 150, endPoint x: 255, endPoint y: 188, distance: 38.7
click at [255, 188] on table "# Product Code Product Name Quantity Ordered Pick Review Serial No. / Batch No.…" at bounding box center [322, 21] width 443 height 361
click at [255, 189] on td "[MEDICAL_DATA]" at bounding box center [263, 195] width 37 height 13
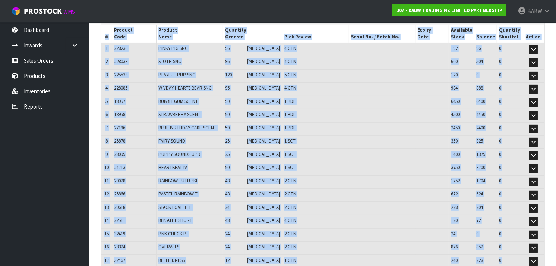
scroll to position [0, 0]
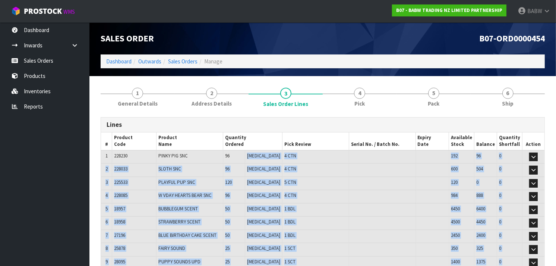
drag, startPoint x: 251, startPoint y: 188, endPoint x: 248, endPoint y: 155, distance: 33.3
click at [245, 155] on td "96" at bounding box center [234, 156] width 22 height 13
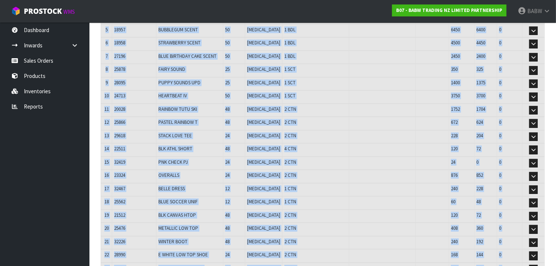
scroll to position [291, 0]
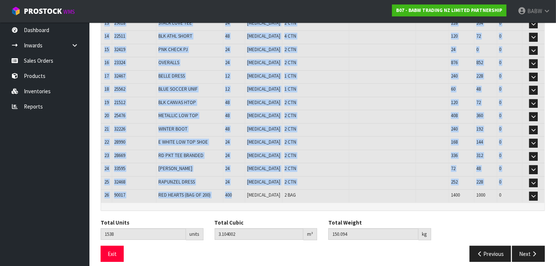
drag, startPoint x: 248, startPoint y: 155, endPoint x: 250, endPoint y: 184, distance: 28.7
click at [250, 184] on table "# Product Code Product Name Quantity Ordered Pick Review Serial No. / Batch No.…" at bounding box center [322, 21] width 443 height 361
click at [245, 189] on td "400" at bounding box center [234, 195] width 22 height 13
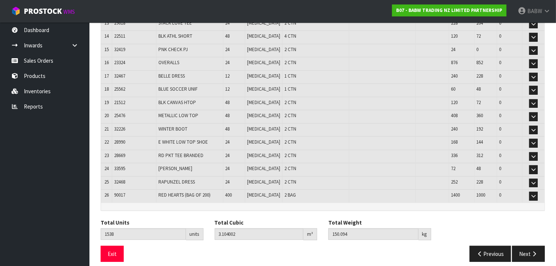
click at [245, 189] on td "400" at bounding box center [234, 195] width 22 height 13
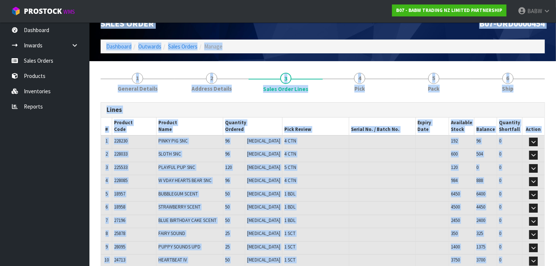
scroll to position [0, 0]
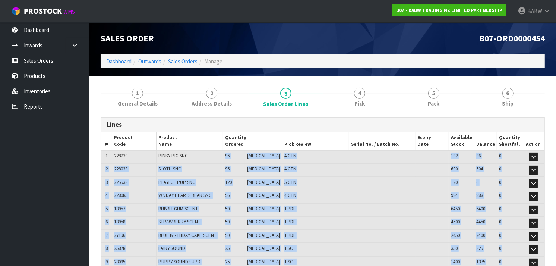
drag, startPoint x: 250, startPoint y: 184, endPoint x: 252, endPoint y: 155, distance: 28.7
click at [245, 155] on td "96" at bounding box center [234, 156] width 22 height 13
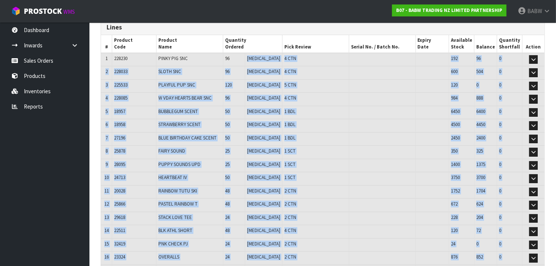
scroll to position [291, 0]
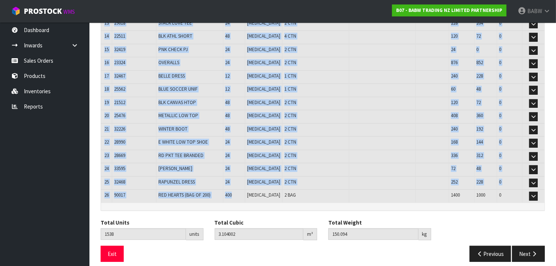
drag, startPoint x: 252, startPoint y: 155, endPoint x: 248, endPoint y: 188, distance: 32.6
click at [248, 188] on table "# Product Code Product Name Quantity Ordered Pick Review Serial No. / Batch No.…" at bounding box center [322, 21] width 443 height 361
click at [245, 189] on td "400" at bounding box center [234, 195] width 22 height 13
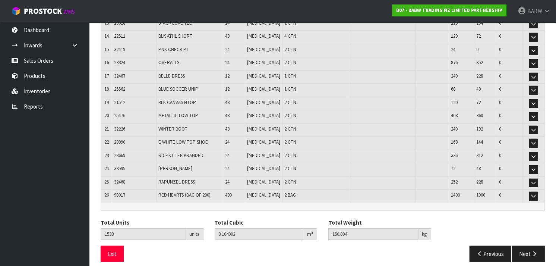
click at [245, 189] on td "400" at bounding box center [234, 195] width 22 height 13
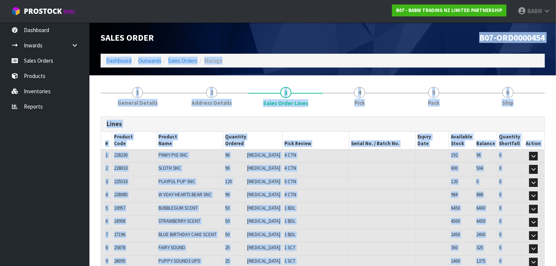
scroll to position [0, 0]
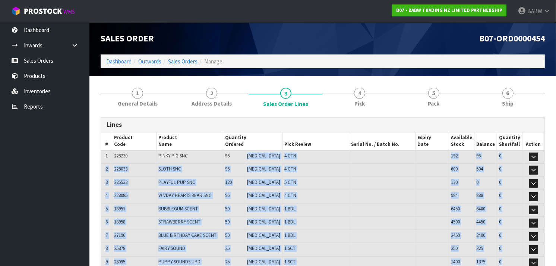
drag, startPoint x: 251, startPoint y: 192, endPoint x: 250, endPoint y: 155, distance: 36.9
click at [245, 155] on td "96" at bounding box center [234, 156] width 22 height 13
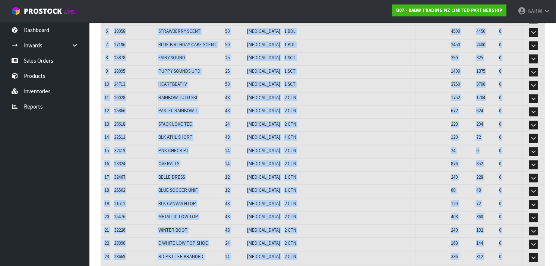
scroll to position [291, 0]
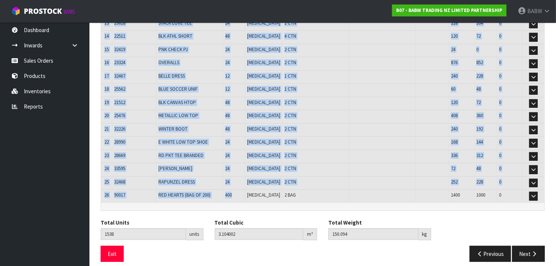
drag, startPoint x: 250, startPoint y: 155, endPoint x: 250, endPoint y: 189, distance: 33.9
click at [250, 189] on table "# Product Code Product Name Quantity Ordered Pick Review Serial No. / Batch No.…" at bounding box center [322, 21] width 443 height 361
click at [245, 189] on td "400" at bounding box center [234, 195] width 22 height 13
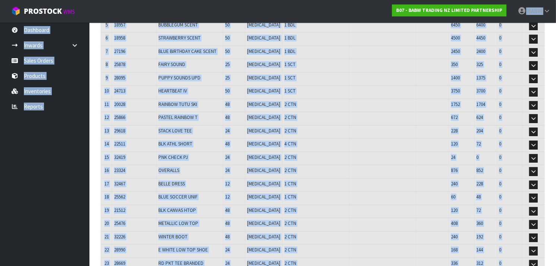
scroll to position [183, 0]
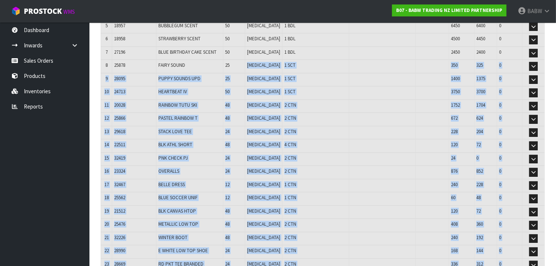
drag, startPoint x: 250, startPoint y: 189, endPoint x: 244, endPoint y: 62, distance: 126.8
click at [244, 62] on table "# Product Code Product Name Quantity Ordered Pick Review Serial No. / Batch No.…" at bounding box center [322, 129] width 443 height 361
click at [244, 62] on td "25" at bounding box center [234, 66] width 22 height 13
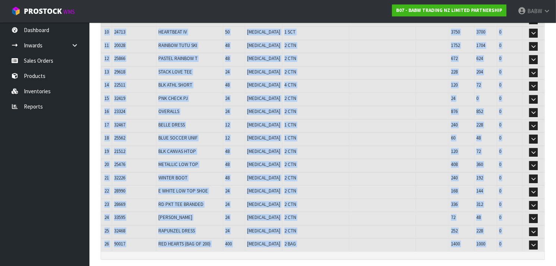
drag, startPoint x: 244, startPoint y: 62, endPoint x: 242, endPoint y: 267, distance: 205.2
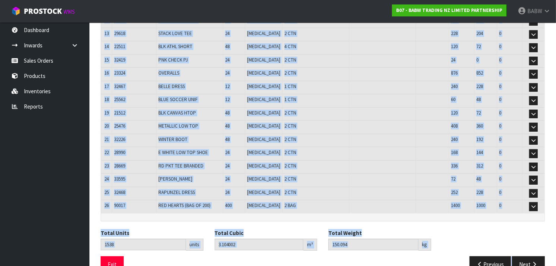
drag, startPoint x: 242, startPoint y: 267, endPoint x: 239, endPoint y: 168, distance: 99.1
click at [239, 173] on td "24" at bounding box center [234, 179] width 22 height 13
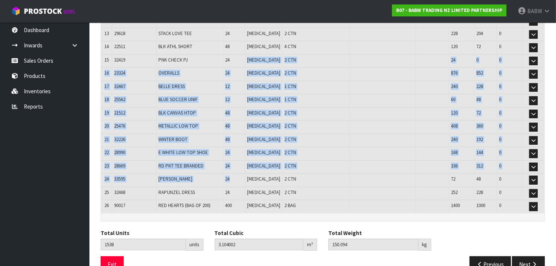
drag, startPoint x: 239, startPoint y: 168, endPoint x: 242, endPoint y: 63, distance: 105.1
click at [242, 63] on table "# Product Code Product Name Quantity Ordered Pick Review Serial No. / Batch No.…" at bounding box center [322, 31] width 443 height 361
click at [242, 67] on td "24" at bounding box center [234, 73] width 22 height 13
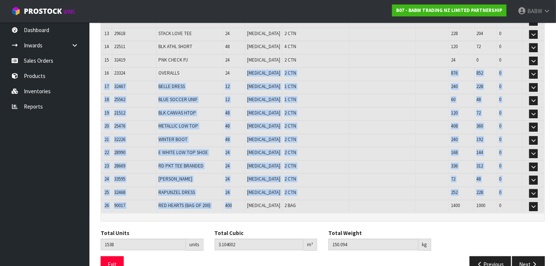
drag, startPoint x: 242, startPoint y: 63, endPoint x: 248, endPoint y: 198, distance: 134.9
click at [248, 198] on table "# Product Code Product Name Quantity Ordered Pick Review Serial No. / Batch No.…" at bounding box center [322, 31] width 443 height 361
click at [245, 200] on td "400" at bounding box center [234, 206] width 22 height 13
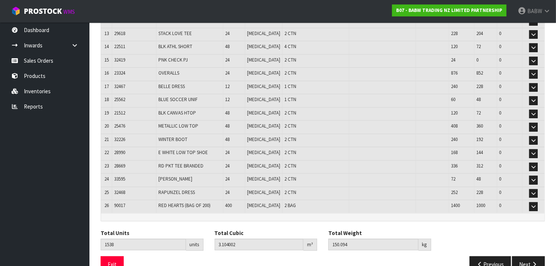
click at [245, 200] on td "400" at bounding box center [234, 206] width 22 height 13
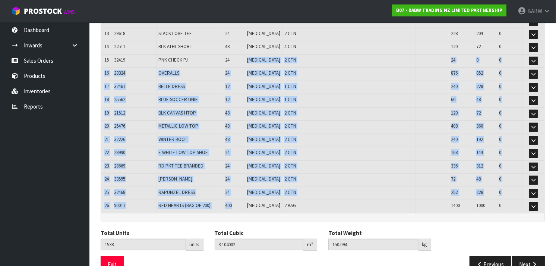
drag, startPoint x: 251, startPoint y: 60, endPoint x: 248, endPoint y: 201, distance: 141.5
click at [248, 201] on table "# Product Code Product Name Quantity Ordered Pick Review Serial No. / Batch No.…" at bounding box center [322, 31] width 443 height 361
click at [245, 201] on td "400" at bounding box center [234, 206] width 22 height 13
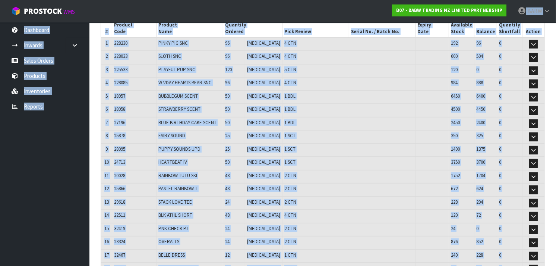
scroll to position [61, 0]
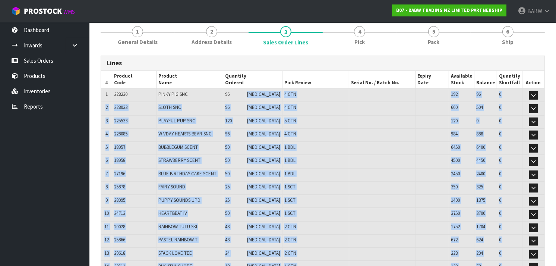
drag, startPoint x: 248, startPoint y: 201, endPoint x: 250, endPoint y: 93, distance: 107.6
click at [250, 93] on table "# Product Code Product Name Quantity Ordered Pick Review Serial No. / Batch No.…" at bounding box center [322, 251] width 443 height 361
click at [245, 93] on td "96" at bounding box center [234, 95] width 22 height 13
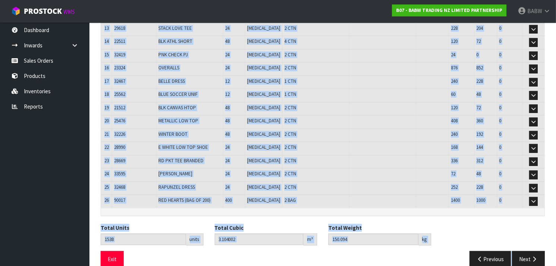
scroll to position [291, 0]
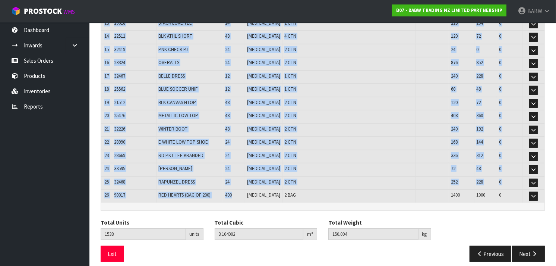
drag, startPoint x: 250, startPoint y: 93, endPoint x: 248, endPoint y: 190, distance: 96.5
click at [248, 190] on table "# Product Code Product Name Quantity Ordered Pick Review Serial No. / Batch No.…" at bounding box center [322, 21] width 443 height 361
click at [245, 190] on td "400" at bounding box center [234, 195] width 22 height 13
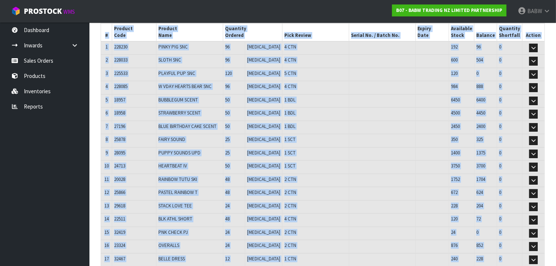
scroll to position [0, 0]
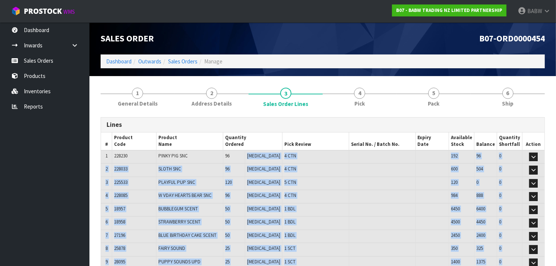
drag, startPoint x: 248, startPoint y: 190, endPoint x: 252, endPoint y: 150, distance: 39.7
click at [245, 150] on td "96" at bounding box center [234, 156] width 22 height 13
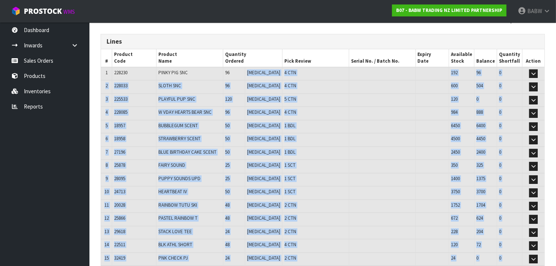
scroll to position [291, 0]
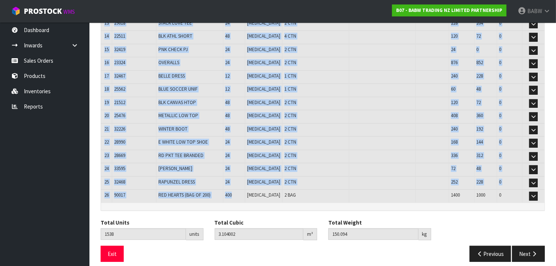
drag, startPoint x: 252, startPoint y: 150, endPoint x: 247, endPoint y: 192, distance: 42.0
click at [247, 192] on table "# Product Code Product Name Quantity Ordered Pick Review Serial No. / Batch No.…" at bounding box center [322, 21] width 443 height 361
click at [245, 192] on td "400" at bounding box center [234, 195] width 22 height 13
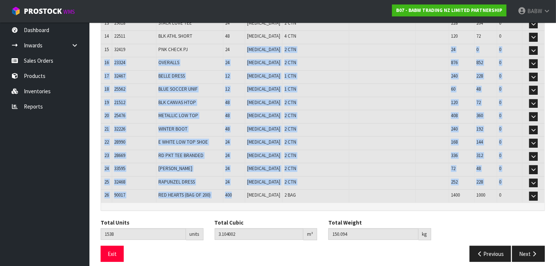
drag, startPoint x: 247, startPoint y: 192, endPoint x: 256, endPoint y: 46, distance: 146.6
click at [256, 46] on table "# Product Code Product Name Quantity Ordered Pick Review Serial No. / Batch No.…" at bounding box center [322, 21] width 443 height 361
click at [256, 46] on td "[MEDICAL_DATA]" at bounding box center [263, 50] width 37 height 13
drag, startPoint x: 256, startPoint y: 46, endPoint x: 244, endPoint y: 184, distance: 138.3
click at [244, 184] on table "# Product Code Product Name Quantity Ordered Pick Review Serial No. / Batch No.…" at bounding box center [322, 21] width 443 height 361
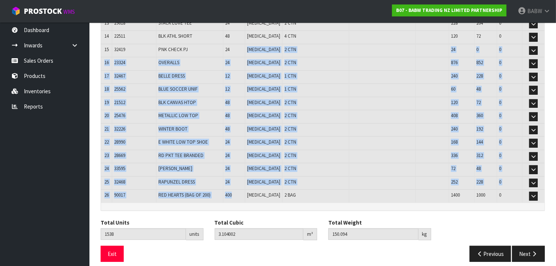
click at [244, 189] on td "400" at bounding box center [234, 195] width 22 height 13
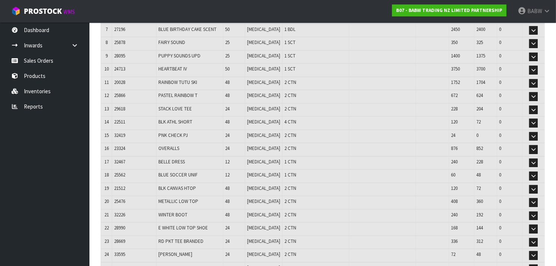
scroll to position [205, 0]
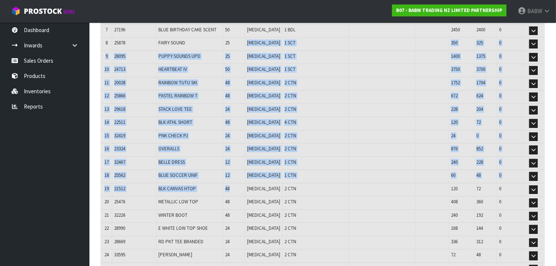
drag, startPoint x: 244, startPoint y: 184, endPoint x: 250, endPoint y: 38, distance: 145.7
click at [250, 38] on table "# Product Code Product Name Quantity Ordered Pick Review Serial No. / Batch No.…" at bounding box center [322, 107] width 443 height 361
click at [245, 38] on td "25" at bounding box center [234, 43] width 22 height 13
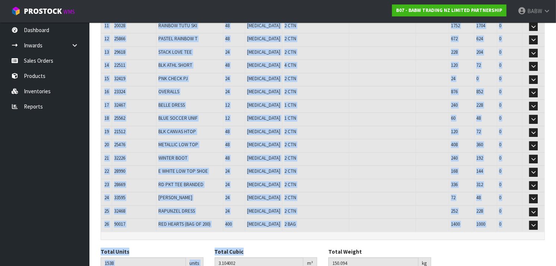
scroll to position [291, 0]
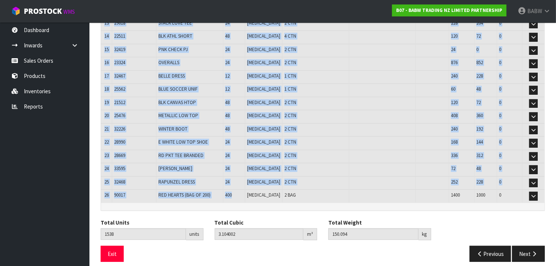
drag, startPoint x: 250, startPoint y: 41, endPoint x: 251, endPoint y: 187, distance: 146.0
click at [251, 187] on table "# Product Code Product Name Quantity Ordered Pick Review Serial No. / Batch No.…" at bounding box center [322, 21] width 443 height 361
click at [245, 189] on td "400" at bounding box center [234, 195] width 22 height 13
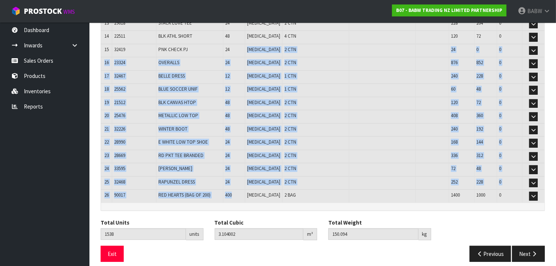
drag, startPoint x: 251, startPoint y: 187, endPoint x: 257, endPoint y: 50, distance: 136.8
click at [257, 50] on table "# Product Code Product Name Quantity Ordered Pick Review Serial No. / Batch No.…" at bounding box center [322, 21] width 443 height 361
click at [257, 50] on td "[MEDICAL_DATA]" at bounding box center [263, 50] width 37 height 13
drag, startPoint x: 257, startPoint y: 50, endPoint x: 255, endPoint y: 185, distance: 134.5
click at [255, 185] on table "# Product Code Product Name Quantity Ordered Pick Review Serial No. / Batch No.…" at bounding box center [322, 21] width 443 height 361
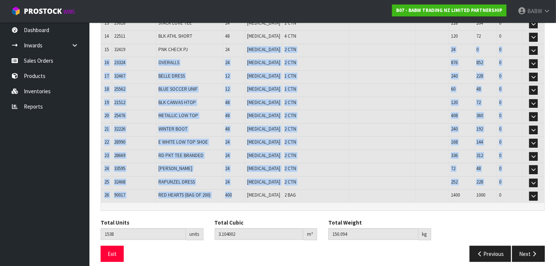
click at [245, 189] on td "400" at bounding box center [234, 195] width 22 height 13
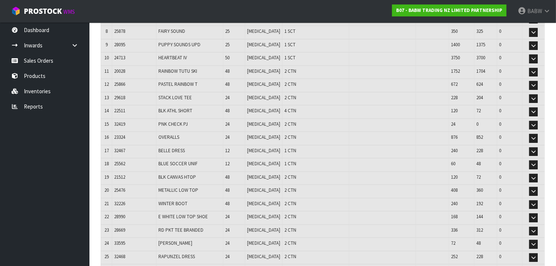
scroll to position [216, 0]
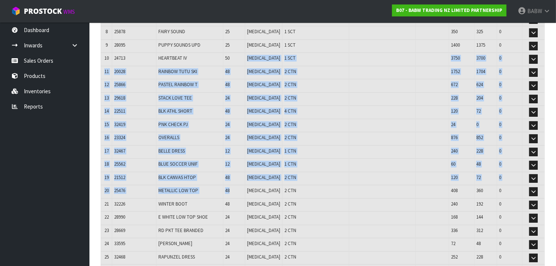
drag, startPoint x: 255, startPoint y: 185, endPoint x: 250, endPoint y: 60, distance: 124.5
click at [250, 60] on table "# Product Code Product Name Quantity Ordered Pick Review Serial No. / Batch No.…" at bounding box center [322, 96] width 443 height 361
click at [245, 60] on td "50" at bounding box center [234, 59] width 22 height 13
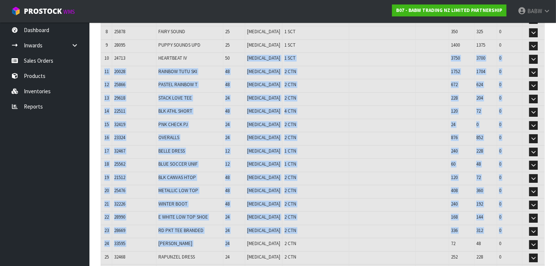
drag, startPoint x: 246, startPoint y: 88, endPoint x: 247, endPoint y: 237, distance: 148.6
click at [247, 237] on table "# Product Code Product Name Quantity Ordered Pick Review Serial No. / Batch No.…" at bounding box center [322, 96] width 443 height 361
click at [245, 238] on td "24" at bounding box center [234, 244] width 22 height 13
drag, startPoint x: 247, startPoint y: 237, endPoint x: 248, endPoint y: 64, distance: 172.8
click at [248, 64] on table "# Product Code Product Name Quantity Ordered Pick Review Serial No. / Batch No.…" at bounding box center [322, 96] width 443 height 361
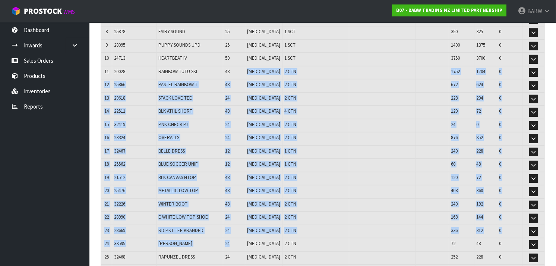
click at [245, 66] on td "48" at bounding box center [234, 72] width 22 height 13
drag, startPoint x: 247, startPoint y: 71, endPoint x: 250, endPoint y: 221, distance: 150.1
click at [250, 221] on table "# Product Code Product Name Quantity Ordered Pick Review Serial No. / Batch No.…" at bounding box center [322, 96] width 443 height 361
click at [245, 225] on td "24" at bounding box center [234, 231] width 22 height 13
drag, startPoint x: 250, startPoint y: 221, endPoint x: 243, endPoint y: 67, distance: 153.6
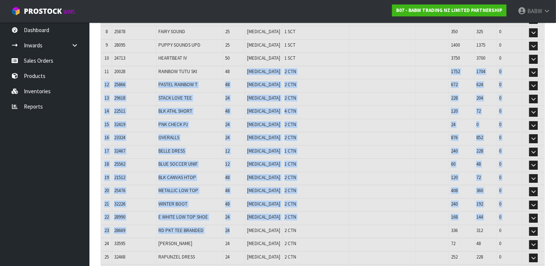
click at [243, 67] on table "# Product Code Product Name Quantity Ordered Pick Review Serial No. / Batch No.…" at bounding box center [322, 96] width 443 height 361
click at [243, 67] on td "48" at bounding box center [234, 72] width 22 height 13
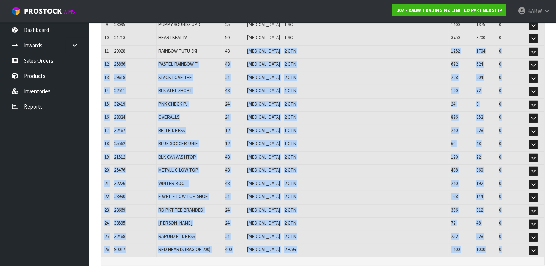
scroll to position [251, 0]
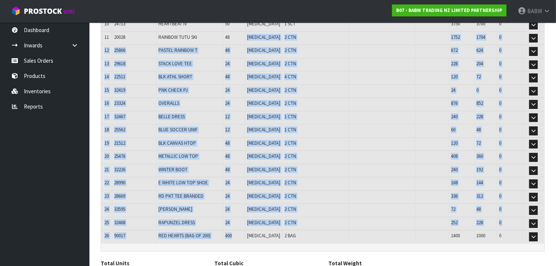
drag, startPoint x: 243, startPoint y: 67, endPoint x: 247, endPoint y: 226, distance: 159.1
click at [247, 226] on table "# Product Code Product Name Quantity Ordered Pick Review Serial No. / Batch No.…" at bounding box center [322, 62] width 443 height 361
click at [245, 230] on td "400" at bounding box center [234, 236] width 22 height 13
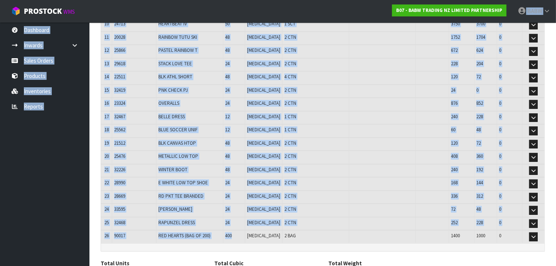
scroll to position [213, 0]
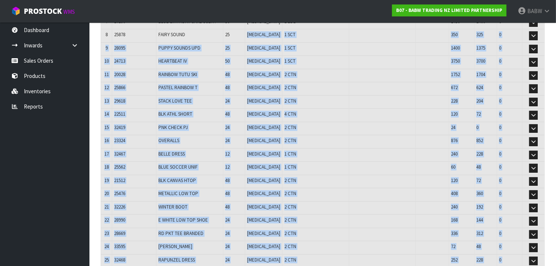
drag, startPoint x: 247, startPoint y: 226, endPoint x: 252, endPoint y: 33, distance: 193.7
click at [252, 33] on table "# Product Code Product Name Quantity Ordered Pick Review Serial No. / Batch No.…" at bounding box center [322, 99] width 443 height 361
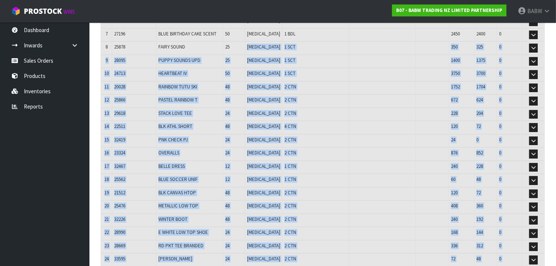
scroll to position [194, 0]
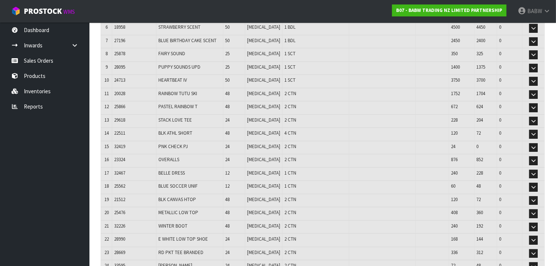
click at [245, 35] on td "50" at bounding box center [234, 41] width 22 height 13
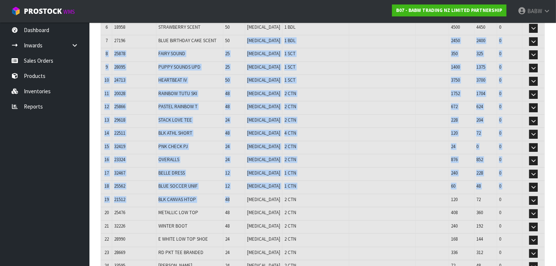
drag, startPoint x: 252, startPoint y: 33, endPoint x: 255, endPoint y: 192, distance: 159.4
click at [255, 192] on table "# Product Code Product Name Quantity Ordered Pick Review Serial No. / Batch No.…" at bounding box center [322, 118] width 443 height 361
click at [245, 194] on td "48" at bounding box center [234, 200] width 22 height 13
drag, startPoint x: 255, startPoint y: 192, endPoint x: 254, endPoint y: 21, distance: 170.9
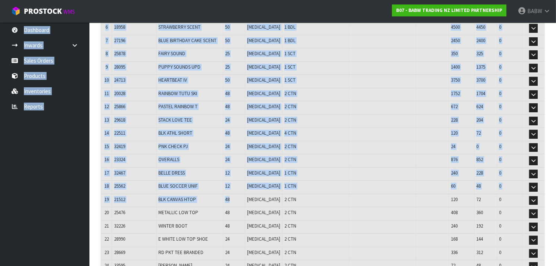
drag
click at [245, 56] on td "25" at bounding box center [234, 54] width 22 height 13
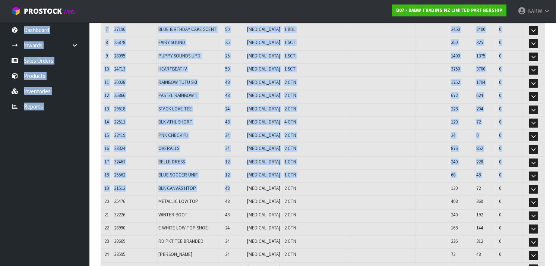
scroll to position [291, 0]
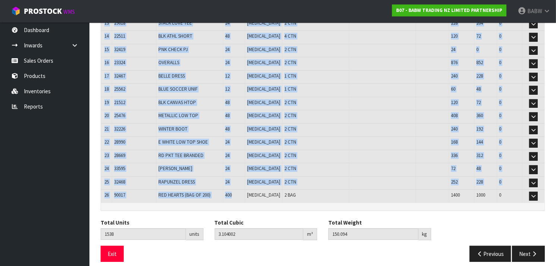
drag, startPoint x: 254, startPoint y: 85, endPoint x: 248, endPoint y: 190, distance: 105.2
click at [248, 190] on table "# Product Code Product Name Quantity Ordered Pick Review Serial No. / Batch No.…" at bounding box center [322, 21] width 443 height 361
click at [245, 190] on td "400" at bounding box center [234, 195] width 22 height 13
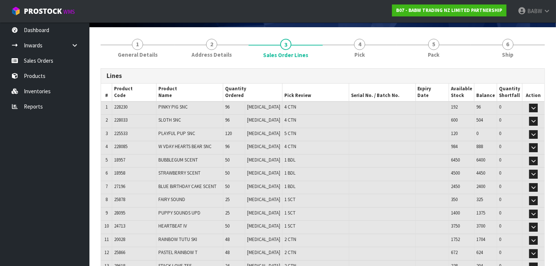
scroll to position [50, 0]
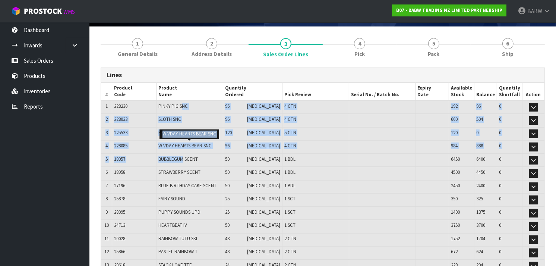
drag, startPoint x: 187, startPoint y: 102, endPoint x: 188, endPoint y: 153, distance: 51.0
click at [188, 153] on table "# Product Code Product Name Quantity Ordered Pick Review Serial No. / Batch No.…" at bounding box center [322, 263] width 443 height 361
click at [188, 153] on td "BUBBLEGUM SCENT" at bounding box center [189, 159] width 67 height 13
drag, startPoint x: 188, startPoint y: 153, endPoint x: 202, endPoint y: 110, distance: 44.9
click at [202, 110] on table "# Product Code Product Name Quantity Ordered Pick Review Serial No. / Batch No.…" at bounding box center [322, 263] width 443 height 361
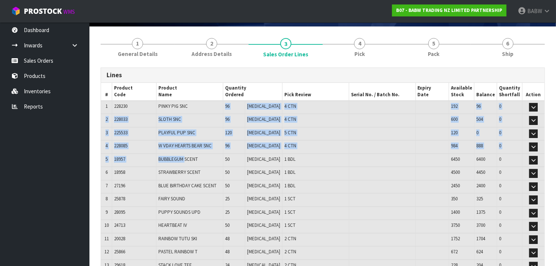
click at [202, 110] on td "PINKY PIG SNC" at bounding box center [189, 107] width 67 height 13
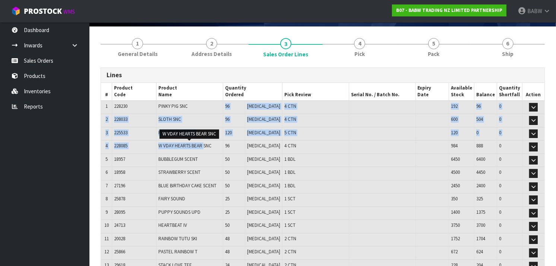
drag, startPoint x: 206, startPoint y: 105, endPoint x: 207, endPoint y: 146, distance: 40.6
click at [207, 146] on table "# Product Code Product Name Quantity Ordered Pick Review Serial No. / Batch No.…" at bounding box center [322, 263] width 443 height 361
click at [207, 146] on span "W VDAY HEARTS BEAR SNC" at bounding box center [184, 145] width 53 height 6
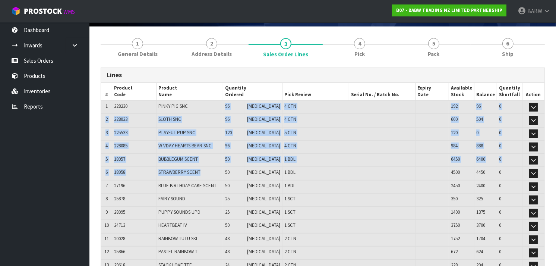
drag, startPoint x: 207, startPoint y: 111, endPoint x: 210, endPoint y: 175, distance: 64.8
click at [210, 175] on table "# Product Code Product Name Quantity Ordered Pick Review Serial No. / Batch No.…" at bounding box center [322, 263] width 443 height 361
click at [210, 175] on td "STRAWBERRY SCENT" at bounding box center [189, 172] width 67 height 13
drag, startPoint x: 210, startPoint y: 175, endPoint x: 222, endPoint y: 104, distance: 72.1
click at [222, 104] on table "# Product Code Product Name Quantity Ordered Pick Review Serial No. / Batch No.…" at bounding box center [322, 263] width 443 height 361
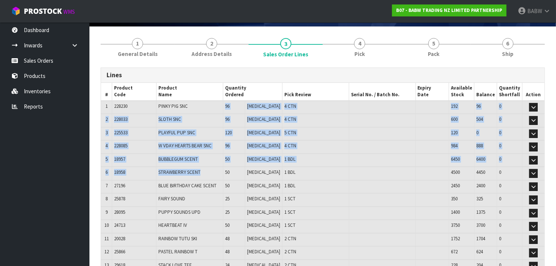
click at [222, 104] on td "PINKY PIG SNC" at bounding box center [189, 107] width 67 height 13
drag, startPoint x: 222, startPoint y: 104, endPoint x: 226, endPoint y: 177, distance: 73.1
click at [226, 177] on table "# Product Code Product Name Quantity Ordered Pick Review Serial No. / Batch No.…" at bounding box center [322, 263] width 443 height 361
click at [223, 180] on td "BLUE BIRTHDAY CAKE SCENT" at bounding box center [189, 186] width 67 height 13
drag, startPoint x: 226, startPoint y: 177, endPoint x: 229, endPoint y: 104, distance: 73.0
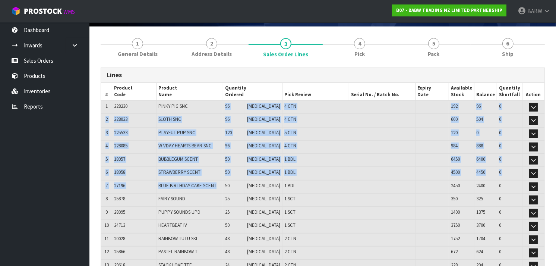
click at [229, 104] on table "# Product Code Product Name Quantity Ordered Pick Review Serial No. / Batch No.…" at bounding box center [322, 263] width 443 height 361
click at [223, 104] on td "PINKY PIG SNC" at bounding box center [189, 107] width 67 height 13
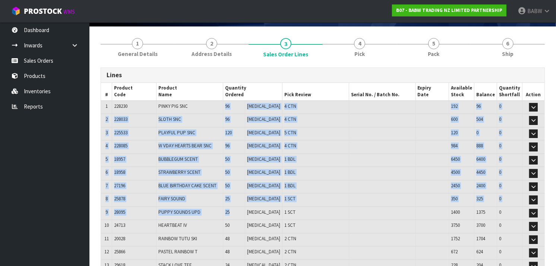
drag, startPoint x: 229, startPoint y: 104, endPoint x: 233, endPoint y: 210, distance: 105.8
click at [233, 210] on table "# Product Code Product Name Quantity Ordered Pick Review Serial No. / Batch No.…" at bounding box center [322, 263] width 443 height 361
click at [233, 210] on td "25" at bounding box center [234, 212] width 22 height 13
drag, startPoint x: 233, startPoint y: 210, endPoint x: 233, endPoint y: 109, distance: 101.3
click at [233, 109] on table "# Product Code Product Name Quantity Ordered Pick Review Serial No. / Batch No.…" at bounding box center [322, 263] width 443 height 361
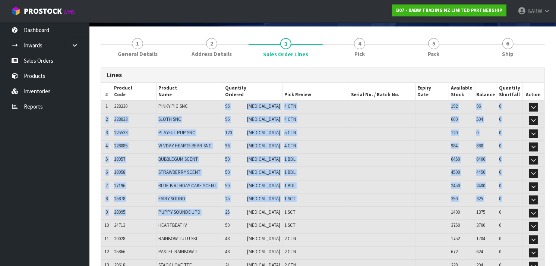
click at [233, 109] on td "96" at bounding box center [234, 107] width 22 height 13
drag, startPoint x: 233, startPoint y: 109, endPoint x: 226, endPoint y: 207, distance: 98.2
click at [226, 207] on table "# Product Code Product Name Quantity Ordered Pick Review Serial No. / Batch No.…" at bounding box center [322, 263] width 443 height 361
click at [223, 207] on td "PUPPY SOUNDS UPD" at bounding box center [189, 212] width 67 height 13
